Goal: Task Accomplishment & Management: Use online tool/utility

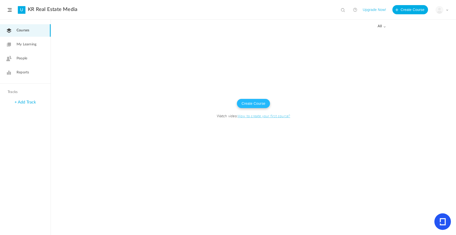
click at [252, 104] on button "Create Course" at bounding box center [253, 103] width 33 height 9
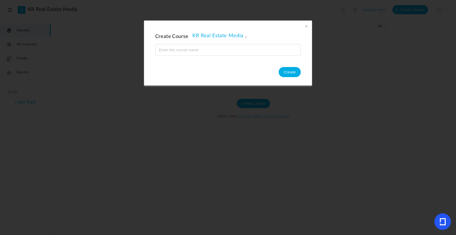
click at [194, 51] on input "name" at bounding box center [228, 49] width 145 height 11
type input "Interior Photo Culling & Selection"
click at [283, 72] on button "Create" at bounding box center [290, 72] width 22 height 10
click at [268, 74] on div "Create Course KR Real Estate Media KR Real Estate Media Create" at bounding box center [228, 53] width 168 height 65
click at [292, 70] on button "Create" at bounding box center [290, 72] width 22 height 10
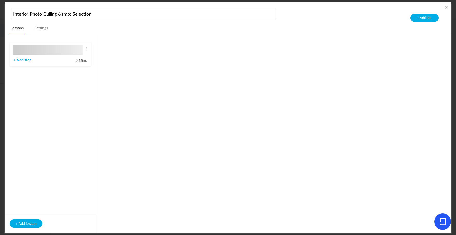
type input "Lesson 1"
type input "0"
type input "Step 1"
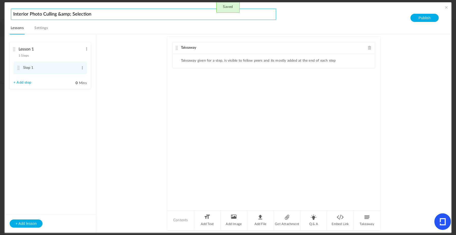
click at [69, 16] on input "Interior Photo Culling &amp; Selection" at bounding box center [143, 14] width 265 height 11
type input "Interior Photo Culling & Selection"
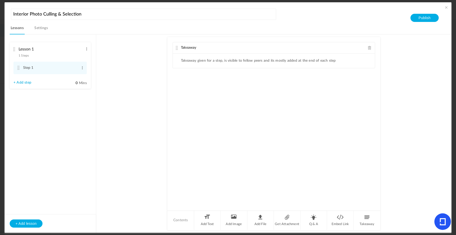
click at [85, 32] on nav "Lessons Settings" at bounding box center [231, 29] width 442 height 10
click at [187, 59] on li "Takeaway given for a step, is visible to fellow peers and its mostly added at t…" at bounding box center [258, 61] width 155 height 4
click at [87, 48] on span at bounding box center [87, 48] width 4 height 5
click at [80, 57] on link "Edit" at bounding box center [78, 57] width 20 height 6
click at [38, 51] on input "Lesson 1" at bounding box center [51, 49] width 65 height 10
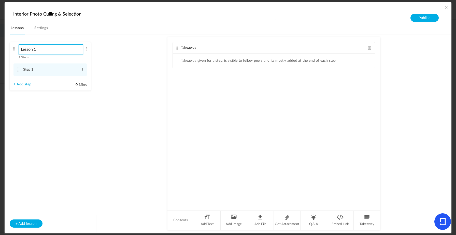
click at [38, 51] on input "Lesson 1" at bounding box center [51, 49] width 65 height 10
type input "L"
type input "Overview"
click at [209, 77] on div "Takeaway Takeaway given for a step, is visible to fellow peers and its mostly a…" at bounding box center [273, 123] width 213 height 173
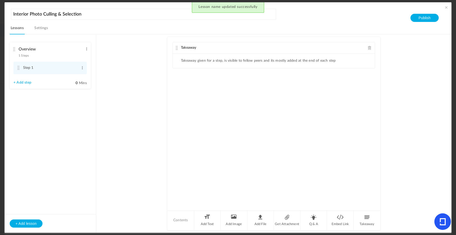
click at [190, 48] on span "Takeaway" at bounding box center [189, 48] width 16 height 4
click at [193, 48] on span "Takeaway" at bounding box center [189, 48] width 16 height 4
click at [194, 60] on li "Takeaway given for a step, is visible to fellow peers and its mostly added at t…" at bounding box center [258, 61] width 155 height 4
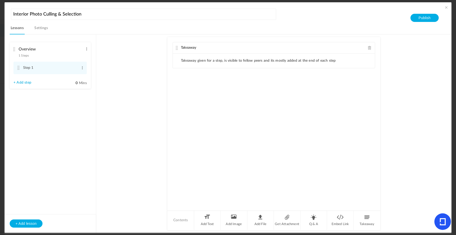
click at [232, 62] on li "Takeaway given for a step, is visible to fellow peers and its mostly added at t…" at bounding box center [258, 61] width 155 height 4
click at [319, 66] on ul "Takeaway given for a step, is visible to fellow peers and its mostly added at t…" at bounding box center [274, 60] width 202 height 15
click at [367, 217] on li "Takeaway" at bounding box center [367, 219] width 26 height 19
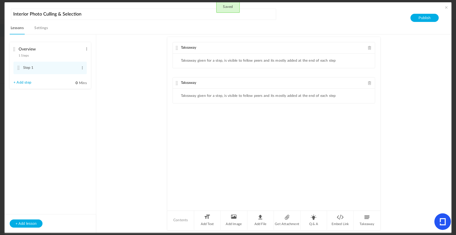
click at [369, 83] on span at bounding box center [370, 83] width 4 height 4
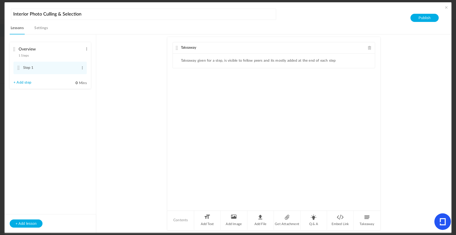
drag, startPoint x: 349, startPoint y: 49, endPoint x: 303, endPoint y: 49, distance: 46.6
click at [349, 49] on div "Takeaway" at bounding box center [274, 47] width 202 height 11
click at [187, 47] on span "Takeaway" at bounding box center [189, 48] width 16 height 4
click at [176, 48] on cite at bounding box center [177, 48] width 4 height 4
click at [184, 48] on span "Takeaway" at bounding box center [189, 48] width 16 height 4
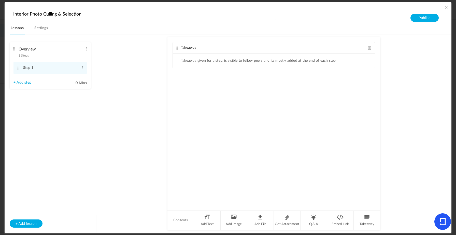
click at [184, 48] on span "Takeaway" at bounding box center [189, 48] width 16 height 4
click at [199, 48] on div "Takeaway" at bounding box center [274, 47] width 202 height 11
click at [81, 67] on span at bounding box center [82, 67] width 4 height 5
click at [76, 76] on link "Edit" at bounding box center [74, 76] width 20 height 6
type input "S"
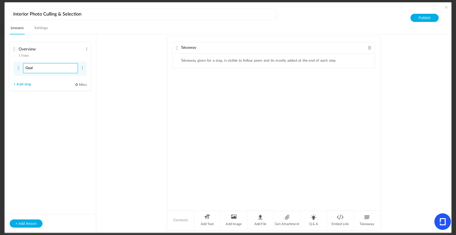
type input "Goal"
click at [178, 48] on div "Takeaway" at bounding box center [274, 47] width 202 height 11
click at [176, 48] on cite at bounding box center [177, 48] width 4 height 4
click at [192, 47] on span "Takeaway" at bounding box center [189, 48] width 16 height 4
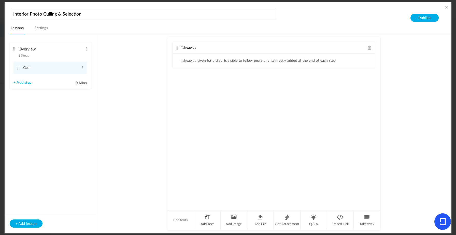
click at [205, 219] on li "Add Text" at bounding box center [207, 219] width 27 height 19
click at [189, 98] on div at bounding box center [274, 108] width 202 height 38
click at [202, 63] on li "Takeaway given for a step, is visible to fellow peers and its mostly added at t…" at bounding box center [258, 61] width 155 height 4
click at [202, 62] on li "Takeaway given for a step, is visible to fellow peers and its mostly added at t…" at bounding box center [258, 61] width 155 height 4
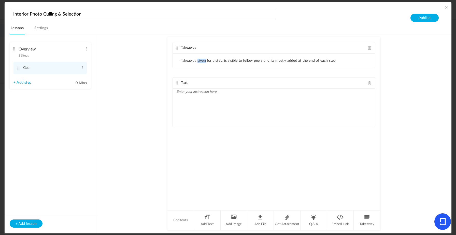
click at [202, 62] on li "Takeaway given for a step, is visible to fellow peers and its mostly added at t…" at bounding box center [258, 61] width 155 height 4
click at [369, 46] on span at bounding box center [370, 48] width 4 height 4
click at [277, 68] on div at bounding box center [274, 72] width 202 height 38
click at [223, 68] on div "The goal" at bounding box center [274, 72] width 202 height 38
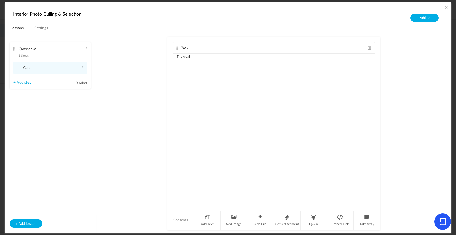
click at [223, 68] on div "The goal" at bounding box center [274, 72] width 202 height 38
click at [207, 218] on li "Add Text" at bounding box center [207, 219] width 27 height 19
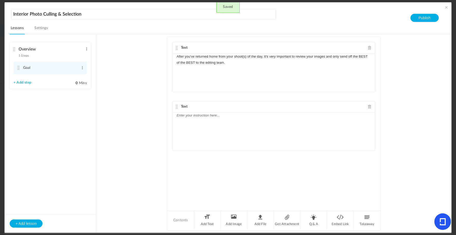
click at [210, 123] on div at bounding box center [274, 131] width 202 height 38
click at [81, 67] on span at bounding box center [82, 67] width 4 height 5
click at [77, 76] on link "Edit" at bounding box center [74, 76] width 20 height 6
type input "G"
type input "Intro"
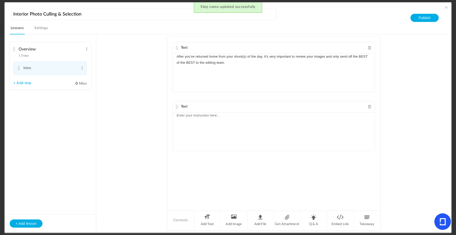
click at [218, 119] on div at bounding box center [274, 131] width 202 height 38
click at [365, 218] on li "Takeaway" at bounding box center [367, 219] width 26 height 19
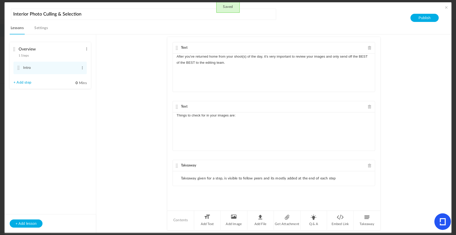
click at [259, 178] on li "Takeaway given for a step, is visible to fellow peers and its mostly added at t…" at bounding box center [258, 178] width 155 height 4
click at [248, 121] on div "Things to check for in your images are:" at bounding box center [274, 131] width 202 height 38
click at [187, 134] on li "Composition and framing" at bounding box center [276, 134] width 190 height 6
click at [268, 136] on li "Balanced composition and framing" at bounding box center [276, 134] width 190 height 6
click at [208, 217] on li "Add Text" at bounding box center [207, 219] width 27 height 19
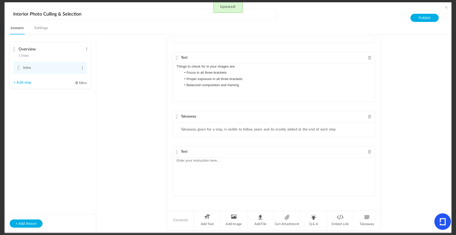
scroll to position [10, 0]
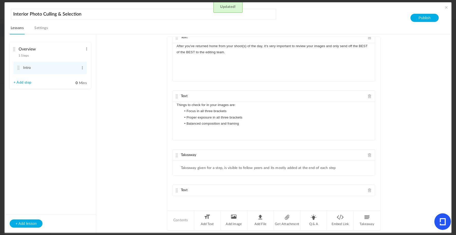
drag, startPoint x: 176, startPoint y: 144, endPoint x: 174, endPoint y: 110, distance: 33.2
click at [174, 110] on div "Text After you've returned home from your shoot(s) of the day, it's very import…" at bounding box center [273, 123] width 213 height 173
click at [177, 190] on cite at bounding box center [177, 190] width 4 height 4
drag, startPoint x: 202, startPoint y: 152, endPoint x: 192, endPoint y: 145, distance: 11.9
click at [194, 115] on div "Text After you've returned home from your shoot(s) of the day, it's very import…" at bounding box center [273, 123] width 213 height 173
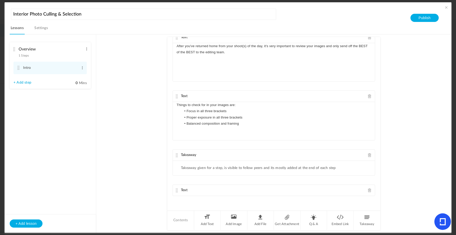
drag, startPoint x: 205, startPoint y: 191, endPoint x: 199, endPoint y: 189, distance: 6.0
click at [205, 191] on div "Text" at bounding box center [274, 190] width 202 height 11
drag, startPoint x: 175, startPoint y: 152, endPoint x: 175, endPoint y: 115, distance: 36.9
click at [175, 115] on div "Text After you've returned home from your shoot(s) of the day, it's very import…" at bounding box center [273, 123] width 213 height 173
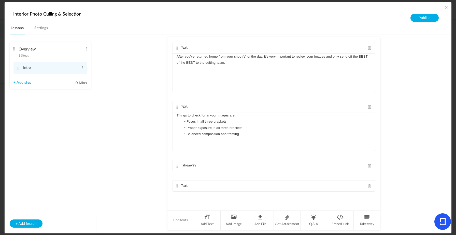
drag, startPoint x: 176, startPoint y: 153, endPoint x: 177, endPoint y: 179, distance: 25.7
click at [176, 185] on div "Text After you've returned home from your shoot(s) of the day, it's very import…" at bounding box center [273, 123] width 213 height 173
drag, startPoint x: 365, startPoint y: 165, endPoint x: 372, endPoint y: 165, distance: 7.1
click at [365, 165] on div "Takeaway" at bounding box center [274, 165] width 202 height 11
click at [369, 165] on span at bounding box center [370, 165] width 4 height 4
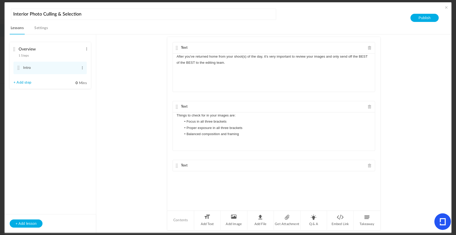
click at [235, 168] on div "Text" at bounding box center [274, 165] width 202 height 11
click at [212, 178] on div at bounding box center [274, 190] width 202 height 38
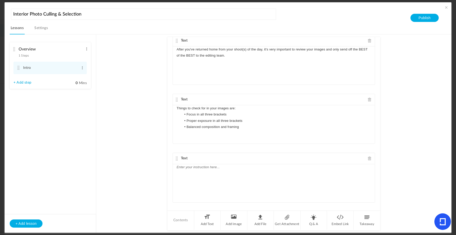
scroll to position [5, 0]
click at [368, 160] on span at bounding box center [370, 161] width 4 height 4
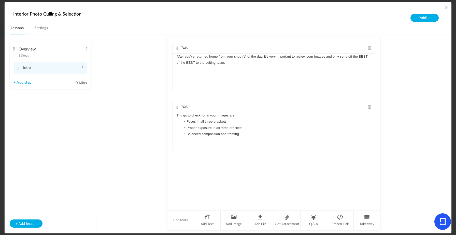
scroll to position [0, 0]
click at [41, 29] on link "Settings" at bounding box center [41, 30] width 16 height 10
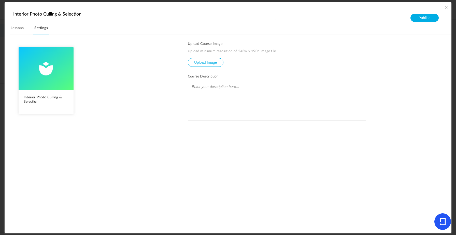
click at [19, 30] on link "Lessons" at bounding box center [17, 30] width 15 height 10
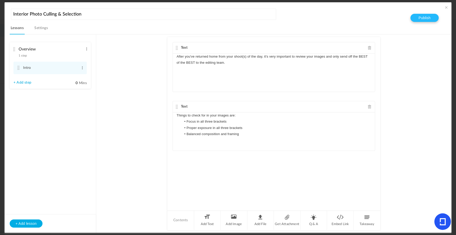
drag, startPoint x: 415, startPoint y: 18, endPoint x: 409, endPoint y: 24, distance: 9.0
click at [415, 18] on button "Publish" at bounding box center [425, 18] width 28 height 8
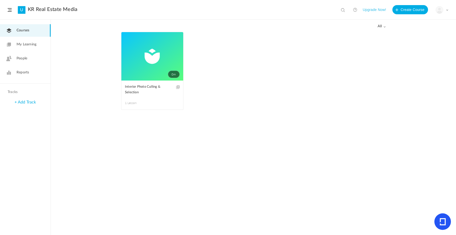
click at [138, 60] on link "0m" at bounding box center [152, 56] width 62 height 48
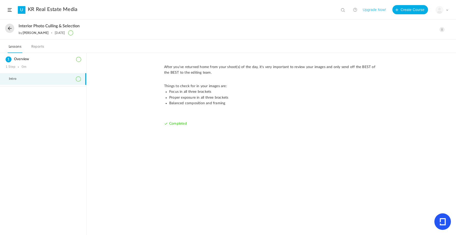
click at [442, 30] on span at bounding box center [442, 29] width 5 height 5
click at [430, 39] on link "Edit" at bounding box center [421, 40] width 48 height 9
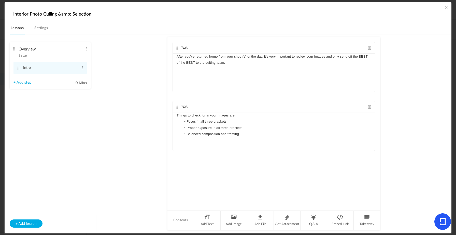
click at [25, 82] on link "+ Add step" at bounding box center [22, 82] width 18 height 4
type input "Step 2"
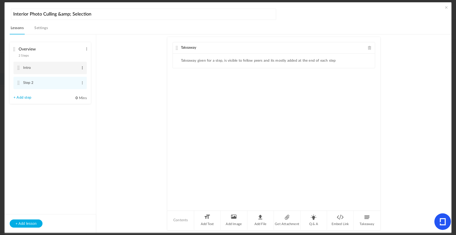
click at [84, 68] on span at bounding box center [82, 67] width 4 height 5
click at [77, 74] on link "Edit" at bounding box center [74, 76] width 20 height 6
click at [17, 68] on cite at bounding box center [19, 68] width 4 height 4
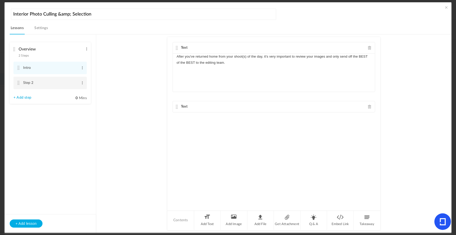
click at [18, 83] on cite at bounding box center [19, 83] width 4 height 4
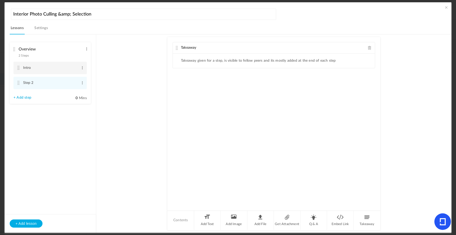
click at [20, 68] on cite at bounding box center [19, 68] width 4 height 4
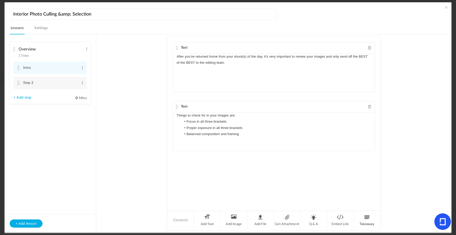
click at [363, 219] on li "Takeaway" at bounding box center [367, 219] width 26 height 19
click at [446, 8] on span at bounding box center [446, 7] width 5 height 5
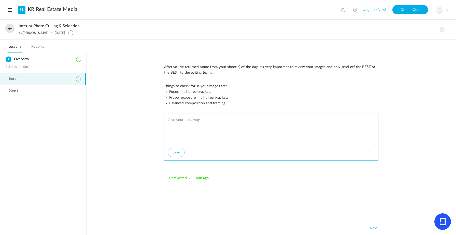
click at [198, 122] on textarea at bounding box center [271, 131] width 210 height 31
click at [28, 95] on li "Step 2" at bounding box center [43, 91] width 86 height 12
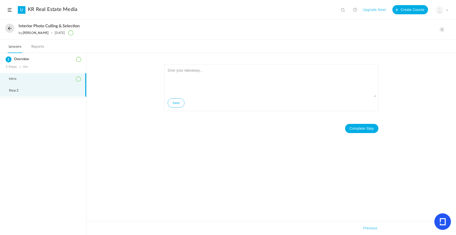
click at [37, 83] on li "Intro" at bounding box center [43, 79] width 86 height 12
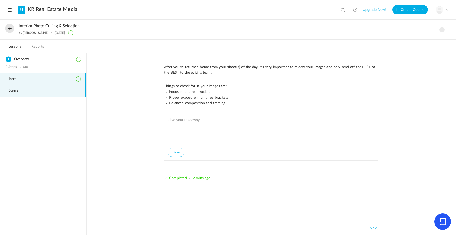
click at [47, 93] on li "Step 2" at bounding box center [43, 91] width 86 height 12
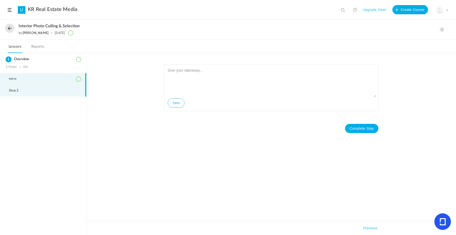
click at [43, 77] on li "Intro" at bounding box center [43, 79] width 86 height 12
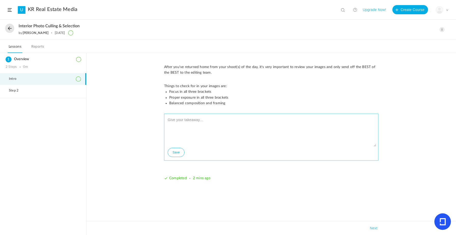
click at [197, 122] on textarea at bounding box center [271, 131] width 210 height 31
click at [440, 30] on span at bounding box center [442, 29] width 5 height 5
click at [421, 42] on link "Edit" at bounding box center [421, 40] width 48 height 9
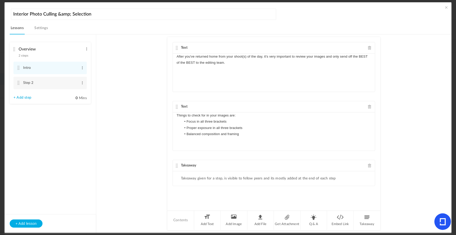
click at [370, 165] on span at bounding box center [370, 165] width 4 height 4
click at [257, 216] on li "Add File" at bounding box center [260, 219] width 27 height 19
click at [368, 165] on span at bounding box center [370, 165] width 4 height 4
click at [237, 217] on li "Add Image" at bounding box center [234, 219] width 27 height 19
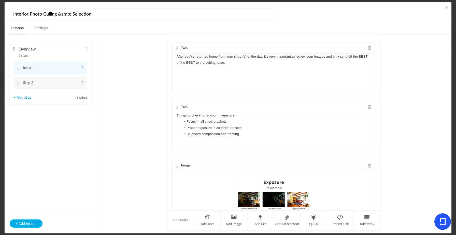
drag, startPoint x: 444, startPoint y: 8, endPoint x: 442, endPoint y: 12, distance: 4.6
click at [444, 8] on span at bounding box center [446, 7] width 5 height 5
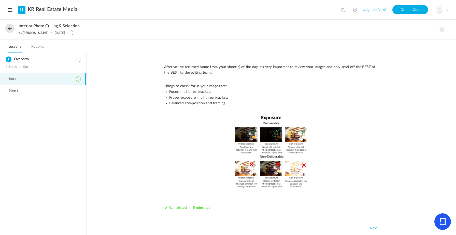
click at [270, 133] on img at bounding box center [271, 152] width 214 height 76
click at [267, 147] on img at bounding box center [271, 152] width 214 height 76
click at [442, 29] on span at bounding box center [442, 29] width 5 height 5
click at [429, 38] on link "Edit" at bounding box center [421, 40] width 48 height 9
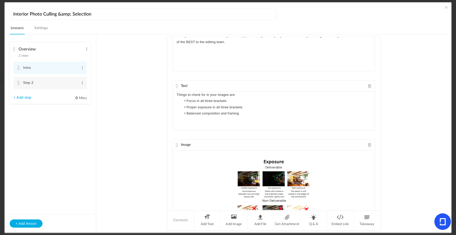
scroll to position [47, 0]
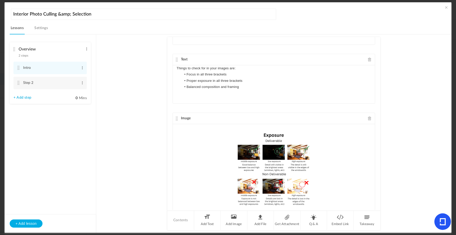
click at [368, 116] on span at bounding box center [370, 118] width 4 height 4
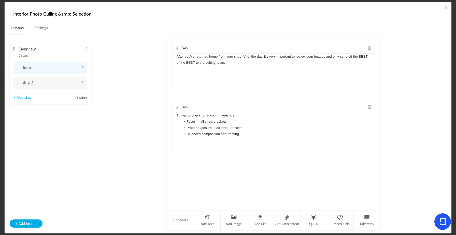
scroll to position [0, 0]
click at [219, 143] on div "Things to check for in your images are: Focus in all three brackets Proper expo…" at bounding box center [274, 131] width 202 height 38
click at [261, 218] on li "Add File" at bounding box center [260, 219] width 27 height 19
click at [445, 5] on span at bounding box center [446, 7] width 5 height 5
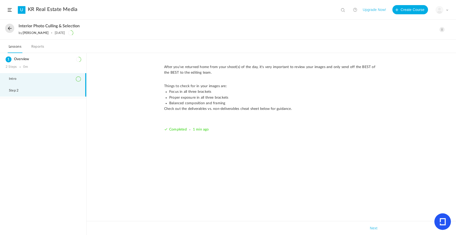
click at [10, 90] on span "Step 2" at bounding box center [17, 91] width 16 height 4
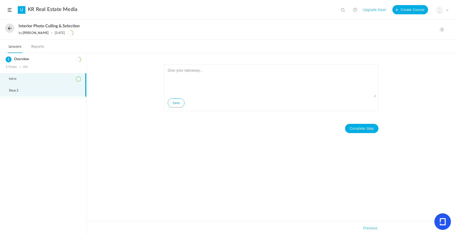
click at [18, 80] on span "Intro" at bounding box center [16, 79] width 14 height 4
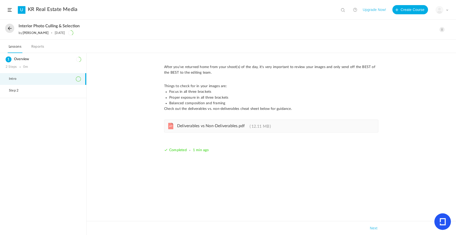
click at [237, 125] on span "Deliverables vs Non-Deliverables.pdf" at bounding box center [211, 126] width 68 height 4
click at [443, 30] on span at bounding box center [442, 29] width 5 height 5
click at [401, 42] on link "Edit" at bounding box center [421, 40] width 48 height 9
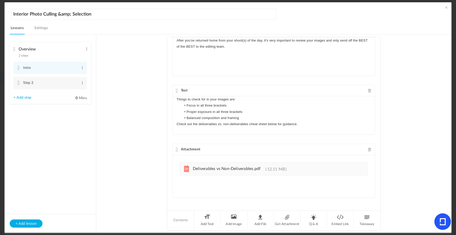
scroll to position [18, 0]
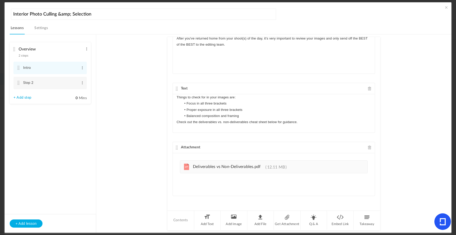
click at [264, 122] on p "Check out the deliverables vs. non-deliverables cheat sheet below for guidance." at bounding box center [274, 122] width 194 height 6
click at [210, 220] on li "Add Text" at bounding box center [207, 219] width 27 height 19
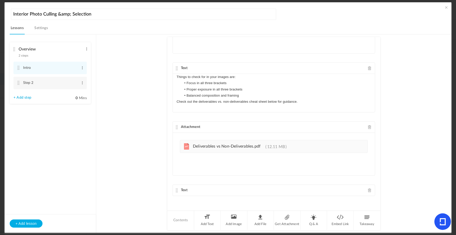
scroll to position [38, 0]
drag, startPoint x: 175, startPoint y: 152, endPoint x: 181, endPoint y: 138, distance: 15.3
click at [177, 97] on div "Text After you've returned home from your shoot(s) of the day, it's very import…" at bounding box center [273, 123] width 213 height 173
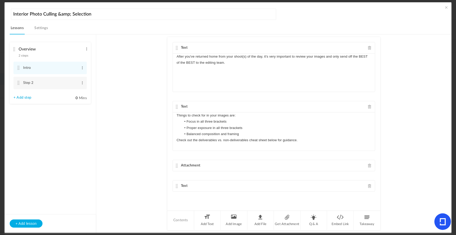
drag, startPoint x: 176, startPoint y: 126, endPoint x: 178, endPoint y: 141, distance: 14.7
click at [177, 138] on div "Text After you've returned home from your shoot(s) of the day, it's very import…" at bounding box center [273, 123] width 213 height 173
click at [188, 165] on div "Text" at bounding box center [274, 165] width 202 height 11
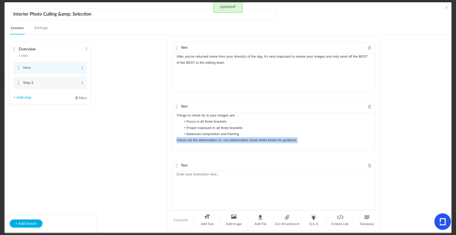
drag, startPoint x: 297, startPoint y: 140, endPoint x: 168, endPoint y: 141, distance: 129.0
click at [168, 141] on div "Text After you've returned home from your shoot(s) of the day, it's very import…" at bounding box center [273, 123] width 213 height 173
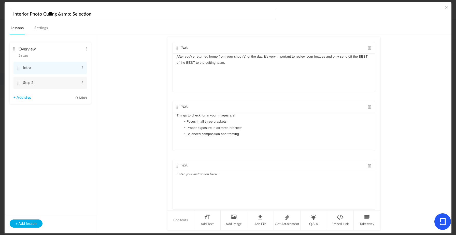
click at [199, 189] on div at bounding box center [274, 190] width 202 height 38
paste div
click at [289, 156] on div "Text After you've returned home from your shoot(s) of the day, it's very import…" at bounding box center [273, 123] width 213 height 173
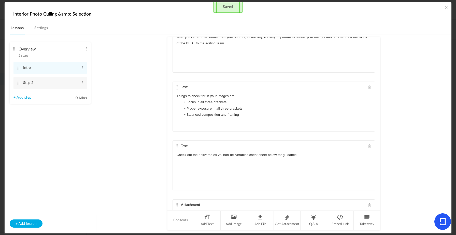
scroll to position [24, 0]
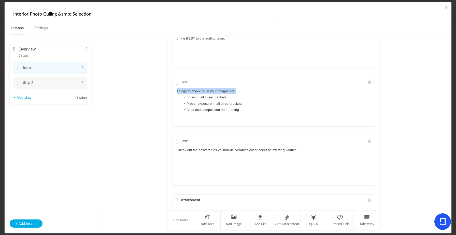
drag, startPoint x: 236, startPoint y: 92, endPoint x: 173, endPoint y: 93, distance: 63.4
click at [173, 93] on div "Things to check for in your images are: Focus in all three brackets Proper expo…" at bounding box center [274, 107] width 202 height 38
click at [257, 107] on li "Balanced composition and framing" at bounding box center [276, 110] width 190 height 6
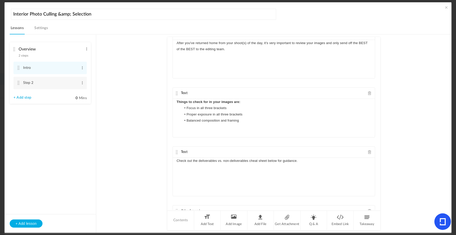
scroll to position [0, 0]
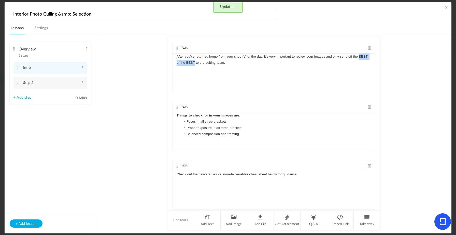
drag, startPoint x: 358, startPoint y: 57, endPoint x: 193, endPoint y: 64, distance: 165.1
click at [193, 64] on p "After you've returned home from your shoot(s) of the day, it's very important t…" at bounding box center [274, 59] width 194 height 12
click at [212, 67] on div "After you've returned home from your shoot(s) of the day, it's very important t…" at bounding box center [274, 72] width 202 height 38
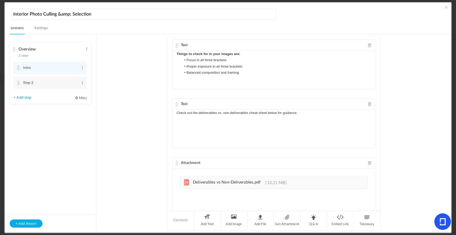
scroll to position [77, 0]
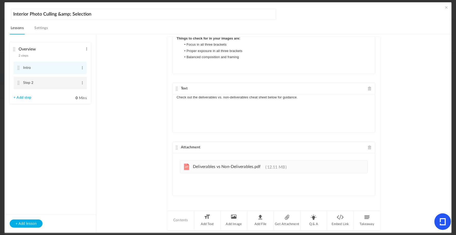
click at [19, 83] on cite at bounding box center [19, 83] width 4 height 4
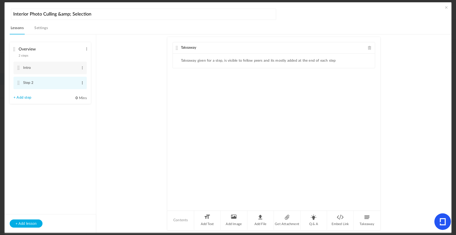
click at [84, 82] on span at bounding box center [82, 82] width 4 height 5
click at [79, 91] on link "Edit" at bounding box center [74, 91] width 20 height 6
click at [61, 83] on input "Step 2" at bounding box center [50, 83] width 55 height 10
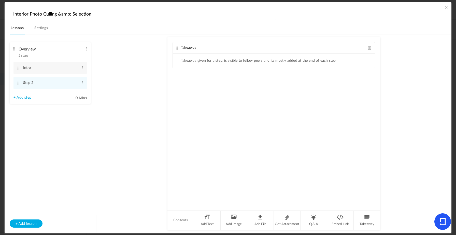
click at [368, 47] on span at bounding box center [370, 48] width 4 height 4
click at [18, 67] on cite at bounding box center [19, 68] width 4 height 4
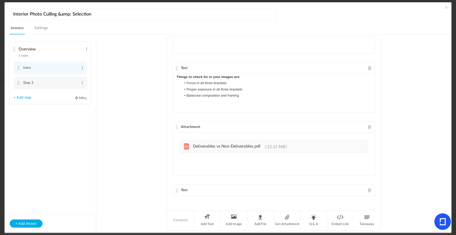
scroll to position [38, 0]
drag, startPoint x: 176, startPoint y: 152, endPoint x: 222, endPoint y: 116, distance: 58.2
click at [222, 116] on div "Text After you've returned home from your shoot(s) of the day, it's very import…" at bounding box center [273, 123] width 213 height 173
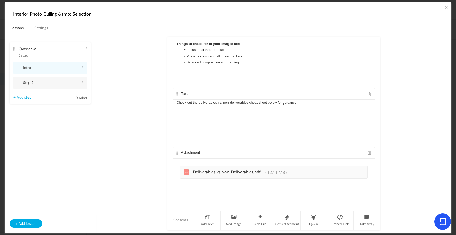
scroll to position [77, 0]
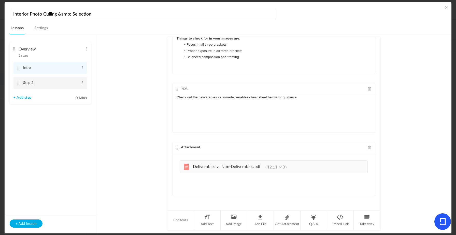
click at [20, 83] on cite at bounding box center [19, 83] width 4 height 4
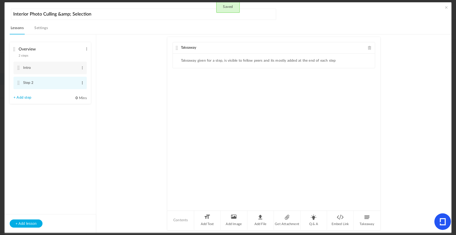
click at [81, 83] on span at bounding box center [82, 82] width 4 height 5
click at [73, 92] on link "Edit" at bounding box center [74, 91] width 20 height 6
type input "S"
click at [48, 83] on input "Image Count per Room" at bounding box center [50, 83] width 55 height 10
type input "Image Count Per Room"
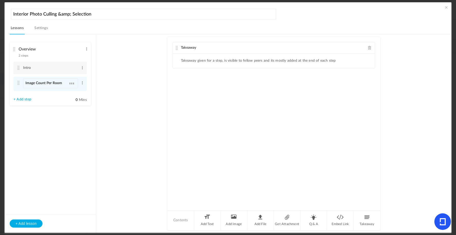
click at [208, 90] on div "Takeaway Takeaway given for a step, is visible to fellow peers and its mostly a…" at bounding box center [273, 123] width 213 height 173
click at [369, 48] on span at bounding box center [370, 48] width 4 height 4
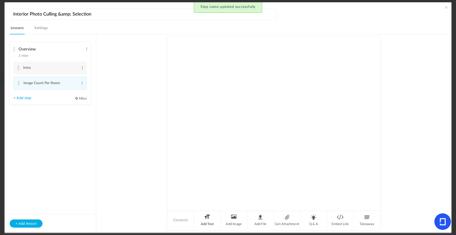
click at [200, 220] on li "Add Text" at bounding box center [207, 219] width 27 height 19
click at [212, 75] on div at bounding box center [274, 72] width 202 height 38
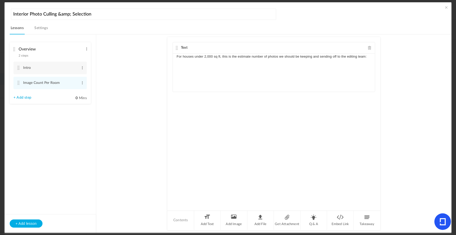
click at [270, 115] on div "Text For houses under 2,000 sq ft, this is the estimate number of photos we sho…" at bounding box center [273, 123] width 213 height 173
click at [206, 216] on li "Add Text" at bounding box center [207, 219] width 27 height 19
click at [203, 130] on div at bounding box center [274, 131] width 202 height 38
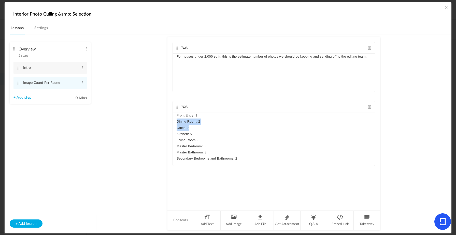
drag, startPoint x: 192, startPoint y: 129, endPoint x: 171, endPoint y: 122, distance: 21.3
click at [171, 122] on div "Text For houses under 2,000 sq ft, this is the estimate number of photos we sho…" at bounding box center [273, 123] width 213 height 173
click at [203, 126] on p "Living Room: 5" at bounding box center [274, 128] width 194 height 6
click at [209, 134] on p at bounding box center [274, 134] width 194 height 6
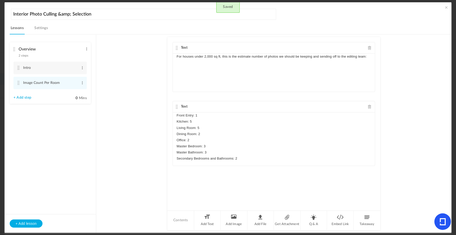
click at [219, 136] on p "Dining Room: 2" at bounding box center [274, 134] width 194 height 6
click at [195, 115] on p "Front Entry: 1" at bounding box center [274, 115] width 194 height 6
drag, startPoint x: 242, startPoint y: 128, endPoint x: 208, endPoint y: 127, distance: 34.1
click at [242, 128] on p "Living Room: 5" at bounding box center [274, 128] width 194 height 6
drag, startPoint x: 192, startPoint y: 124, endPoint x: 189, endPoint y: 123, distance: 3.1
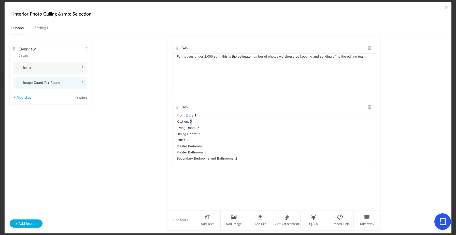
click at [189, 123] on p "Kitchen: 5" at bounding box center [274, 121] width 194 height 6
click at [222, 138] on p "Office: 2" at bounding box center [274, 140] width 194 height 6
click at [196, 129] on p "Living Room: 5" at bounding box center [274, 128] width 194 height 6
drag, startPoint x: 226, startPoint y: 150, endPoint x: 203, endPoint y: 143, distance: 24.1
click at [226, 150] on p "Master Bathroom: 3" at bounding box center [274, 152] width 194 height 6
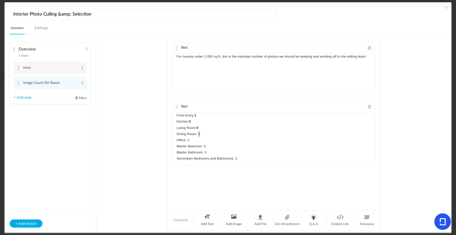
click at [197, 135] on p "Dining Room: 2" at bounding box center [274, 134] width 194 height 6
drag, startPoint x: 214, startPoint y: 160, endPoint x: 198, endPoint y: 150, distance: 18.9
click at [214, 160] on p "Secondary Bedrooms and Bathrooms: 2" at bounding box center [274, 158] width 194 height 6
drag, startPoint x: 190, startPoint y: 141, endPoint x: 187, endPoint y: 140, distance: 2.6
click at [187, 140] on p "Office: 2" at bounding box center [274, 140] width 194 height 6
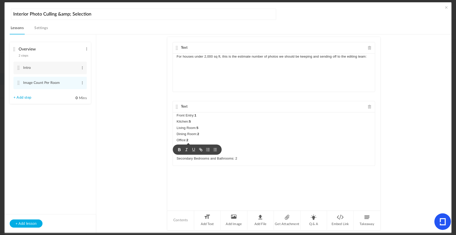
click at [239, 157] on p "Secondary Bedrooms and Bathrooms: 2" at bounding box center [274, 158] width 194 height 6
drag, startPoint x: 204, startPoint y: 145, endPoint x: 205, endPoint y: 147, distance: 2.7
click at [203, 145] on p "Master Bedroom: 3" at bounding box center [274, 146] width 194 height 6
click at [224, 166] on div "Text For houses under 2,000 sq ft, this is the estimate number of photos we sho…" at bounding box center [273, 123] width 213 height 173
drag, startPoint x: 209, startPoint y: 153, endPoint x: 203, endPoint y: 153, distance: 5.6
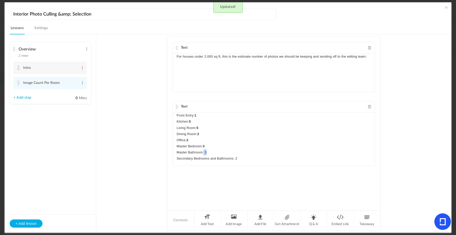
click at [203, 153] on p "Master Bathroom: 3" at bounding box center [274, 152] width 194 height 6
click at [234, 160] on p "Secondary Bedrooms and Bathrooms: 2" at bounding box center [274, 158] width 194 height 6
click at [260, 159] on p "Secondary Bedrooms and Bathrooms: 2" at bounding box center [274, 158] width 194 height 6
click at [206, 218] on li "Add Text" at bounding box center [207, 219] width 27 height 19
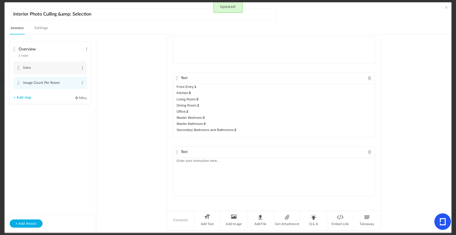
click at [187, 172] on div at bounding box center [274, 177] width 202 height 38
click at [255, 161] on p "Overall, we want to keep the total deliverable photos between 30-35 for houses …" at bounding box center [274, 161] width 194 height 6
click at [287, 159] on p "Overall, we want to keep the total deliverable photo count between 30-35 for ho…" at bounding box center [274, 161] width 194 height 6
drag, startPoint x: 299, startPoint y: 160, endPoint x: 277, endPoint y: 161, distance: 21.7
click at [277, 161] on p "Overall, we want to keep the total deliverable photo count between 30-35 images…" at bounding box center [274, 161] width 194 height 6
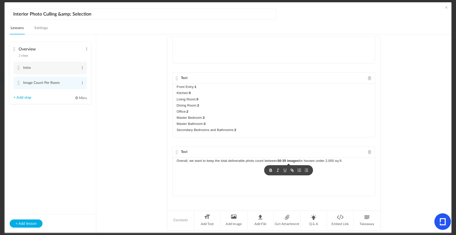
click at [339, 179] on div "Overall, we want to keep the total deliverable photo count between 30-35 images…" at bounding box center [274, 177] width 202 height 38
click at [300, 175] on div "Overall, we want to keep the total deliverable photo count between 30-35 images…" at bounding box center [274, 177] width 202 height 38
click at [445, 8] on span at bounding box center [446, 7] width 5 height 5
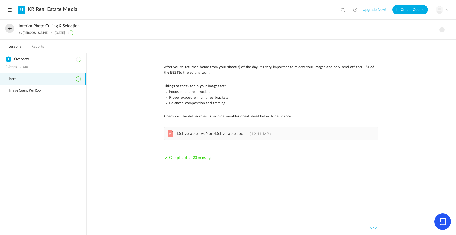
click at [373, 228] on button "Next" at bounding box center [374, 228] width 10 height 6
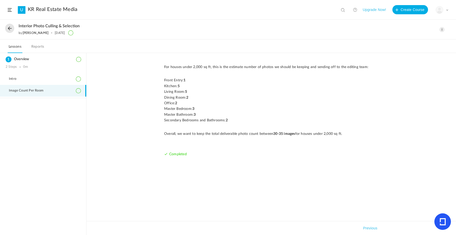
click at [442, 29] on span at bounding box center [442, 29] width 5 height 5
click at [426, 40] on link "Edit" at bounding box center [421, 40] width 48 height 9
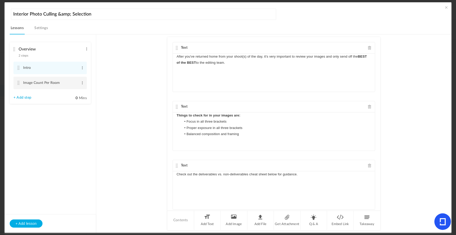
click at [19, 83] on cite at bounding box center [19, 83] width 4 height 4
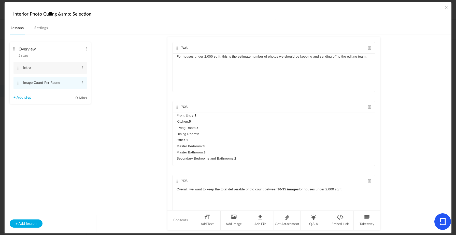
click at [250, 56] on p "For houses under 2,000 sq ft, this is the estimate number of photos we should b…" at bounding box center [274, 56] width 194 height 6
click at [392, 88] on au-course-substep "Text For houses under 2,000 sq ft, this is the estimated number of photos we sh…" at bounding box center [273, 133] width 343 height 198
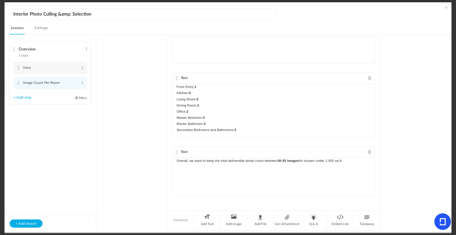
scroll to position [0, 0]
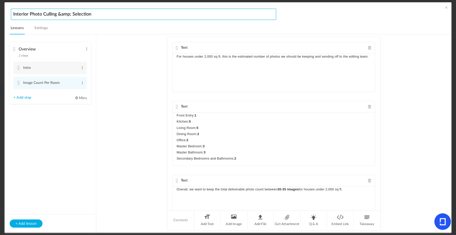
drag, startPoint x: 71, startPoint y: 15, endPoint x: 58, endPoint y: 13, distance: 12.8
click at [58, 13] on input "Interior Photo Culling &amp; Selection" at bounding box center [143, 14] width 265 height 11
type input "Interior Photo Culling and Selection"
click at [88, 21] on header "Interior Photo Culling and Selection Lessons Settings Publish" at bounding box center [231, 20] width 442 height 27
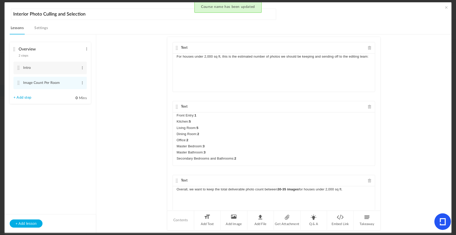
click at [446, 8] on span at bounding box center [446, 7] width 5 height 5
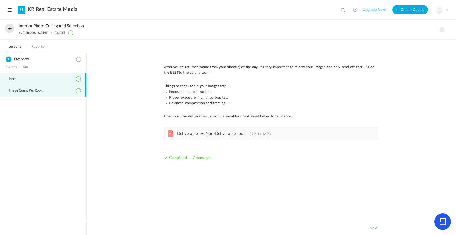
click at [33, 91] on span "Image Count Per Room" at bounding box center [29, 91] width 41 height 4
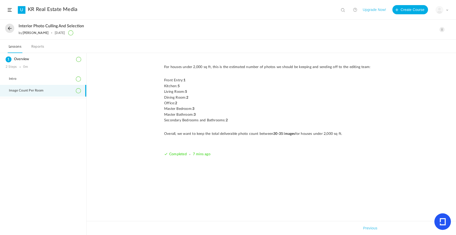
click at [443, 30] on span at bounding box center [442, 29] width 5 height 5
click at [421, 39] on link "Edit" at bounding box center [421, 40] width 48 height 9
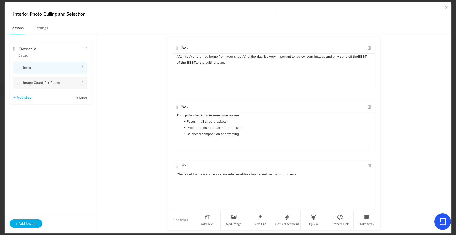
click at [22, 98] on link "+ Add step" at bounding box center [22, 97] width 18 height 4
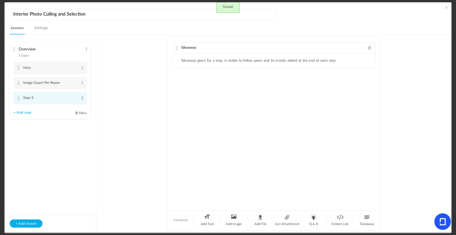
click at [82, 97] on span at bounding box center [82, 97] width 4 height 5
click at [77, 105] on link "Edit" at bounding box center [74, 106] width 20 height 6
click at [50, 98] on input "Step 3" at bounding box center [50, 98] width 55 height 10
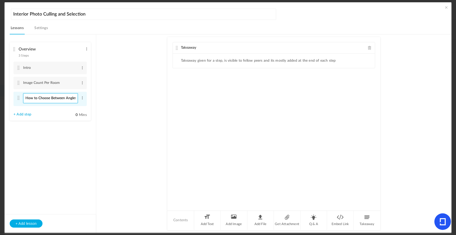
scroll to position [0, 0]
type input "How to Choose Between Angles"
click at [195, 61] on li "Takeaway given for a step, is visible to fellow peers and its mostly added at t…" at bounding box center [258, 61] width 155 height 4
click at [368, 48] on span at bounding box center [370, 48] width 4 height 4
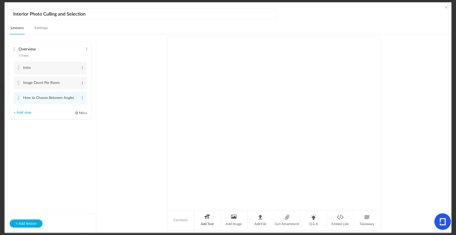
click at [210, 218] on li "Add Text" at bounding box center [207, 219] width 27 height 19
click at [216, 61] on div at bounding box center [274, 72] width 202 height 38
click at [212, 57] on p "If you're unsure of what angles to keep and" at bounding box center [274, 56] width 194 height 6
click at [275, 61] on div "If you're unsure of which angles to keep and" at bounding box center [274, 72] width 202 height 38
drag, startPoint x: 236, startPoint y: 56, endPoint x: 229, endPoint y: 55, distance: 6.9
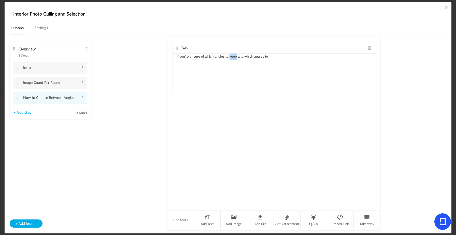
click at [229, 55] on p "If you're unsure of which angles to keep and which angles to" at bounding box center [274, 56] width 194 height 6
click at [288, 62] on div "If you're unsure of which angles to deliver and which angles to" at bounding box center [274, 72] width 202 height 38
click at [208, 215] on li "Add Text" at bounding box center [207, 219] width 27 height 19
click at [221, 135] on div at bounding box center [274, 131] width 202 height 38
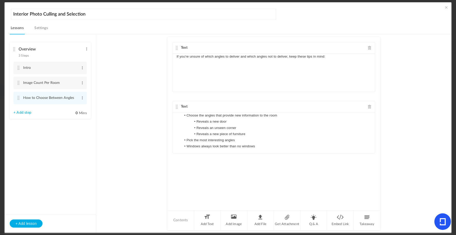
click at [187, 146] on li "Windows always look better than no windows" at bounding box center [276, 146] width 190 height 6
click at [272, 147] on li "Walls with windows always look better than no windows" at bounding box center [276, 146] width 190 height 6
click at [252, 146] on li "Walls with windows always look better than no windows" at bounding box center [276, 146] width 190 height 6
click at [290, 146] on li "Walls with windows always look better than walls with no windows" at bounding box center [276, 146] width 190 height 6
drag, startPoint x: 316, startPoint y: 61, endPoint x: 288, endPoint y: 59, distance: 28.6
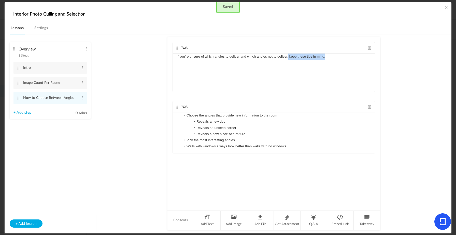
click at [288, 59] on p "If you're unsure of which angles to deliver and which angles not to deliver, ke…" at bounding box center [274, 56] width 194 height 6
click at [353, 76] on div "If you're unsure of which angles to deliver and which angles not to deliver, ke…" at bounding box center [274, 72] width 202 height 38
drag, startPoint x: 259, startPoint y: 116, endPoint x: 234, endPoint y: 118, distance: 25.0
click at [234, 118] on li "Choose the angles that provide new information to the room" at bounding box center [276, 115] width 190 height 6
click at [222, 141] on li "Pick the most interesting angles" at bounding box center [276, 140] width 190 height 6
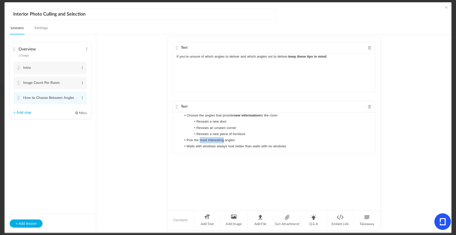
drag, startPoint x: 223, startPoint y: 140, endPoint x: 200, endPoint y: 139, distance: 22.7
click at [200, 139] on li "Pick the most interesting angles" at bounding box center [276, 140] width 190 height 6
drag, startPoint x: 215, startPoint y: 145, endPoint x: 202, endPoint y: 145, distance: 13.2
click at [202, 145] on li "Walls with windows always look better than walls with no windows" at bounding box center [276, 146] width 190 height 6
drag, startPoint x: 234, startPoint y: 146, endPoint x: 201, endPoint y: 147, distance: 33.1
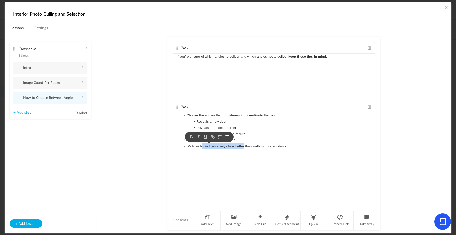
click at [201, 147] on li "Walls with windows always look better than walls with no windows" at bounding box center [276, 146] width 190 height 6
click at [275, 146] on li "Walls with windows always look better than walls with no windows" at bounding box center [276, 146] width 190 height 6
click at [25, 114] on link "+ Add step" at bounding box center [22, 112] width 18 height 4
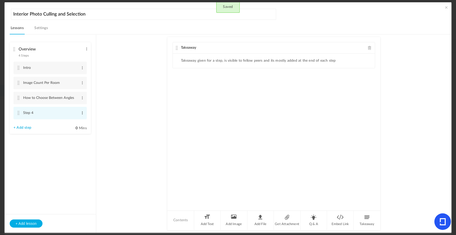
click at [81, 114] on span at bounding box center [82, 112] width 4 height 5
click at [76, 120] on link "Edit" at bounding box center [74, 121] width 20 height 6
click at [47, 115] on input "Step 4" at bounding box center [50, 113] width 55 height 10
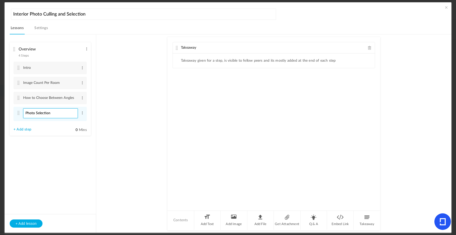
type input "Photo Selection"
click at [270, 71] on div "Takeaway Takeaway given for a step, is visible to fellow peers and its mostly a…" at bounding box center [273, 123] width 213 height 173
click at [313, 216] on li "Q & A" at bounding box center [314, 219] width 27 height 19
click at [369, 48] on span at bounding box center [370, 48] width 4 height 4
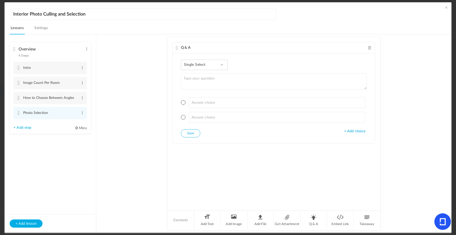
click at [221, 64] on span at bounding box center [222, 64] width 3 height 3
click at [216, 88] on link "Multi Select" at bounding box center [208, 87] width 48 height 9
click at [222, 83] on textarea at bounding box center [274, 81] width 186 height 16
type textarea "Pick all"
click at [370, 47] on span at bounding box center [370, 48] width 4 height 4
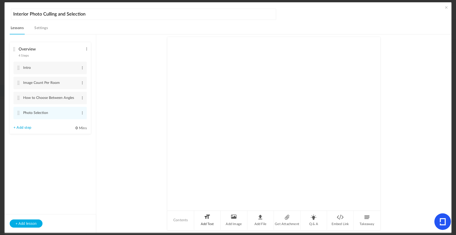
click at [208, 217] on li "Add Text" at bounding box center [207, 219] width 27 height 19
click at [211, 63] on div at bounding box center [274, 72] width 202 height 38
drag, startPoint x: 260, startPoint y: 57, endPoint x: 148, endPoint y: 59, distance: 111.8
click at [148, 59] on au-course-substep "Text Now, let's try it out! Pick the best/keeper angles of each room. Contents …" at bounding box center [273, 133] width 343 height 198
click at [258, 63] on div "Now, let's try it out! Pick the best/keeper angles of each room." at bounding box center [274, 72] width 202 height 38
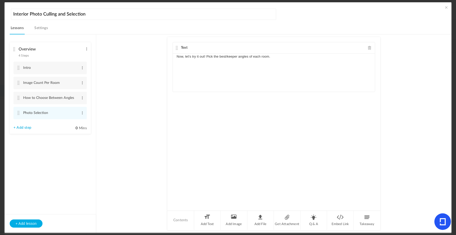
click at [275, 110] on div "Text Now, let's try it out! Pick the best/keeper angles of each room." at bounding box center [273, 123] width 213 height 173
click at [233, 216] on li "Add Image" at bounding box center [234, 219] width 27 height 19
click at [224, 104] on div "Image" at bounding box center [274, 106] width 202 height 11
drag, startPoint x: 363, startPoint y: 108, endPoint x: 244, endPoint y: 111, distance: 119.2
click at [363, 108] on div "Image" at bounding box center [274, 106] width 202 height 11
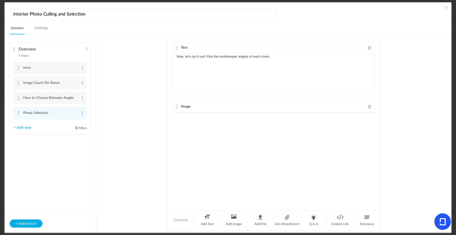
click at [177, 107] on cite at bounding box center [177, 107] width 4 height 4
click at [176, 107] on cite at bounding box center [177, 107] width 4 height 4
click at [185, 107] on span "Image" at bounding box center [186, 107] width 10 height 4
click at [368, 108] on span at bounding box center [370, 107] width 4 height 4
click at [227, 216] on li "Add Image" at bounding box center [234, 219] width 27 height 19
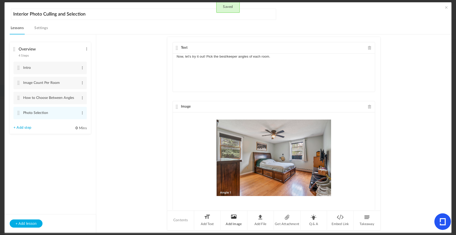
click at [235, 218] on li "Add Image" at bounding box center [234, 219] width 27 height 19
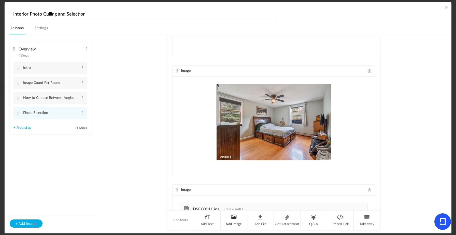
click at [232, 216] on li "Add Image" at bounding box center [234, 219] width 27 height 19
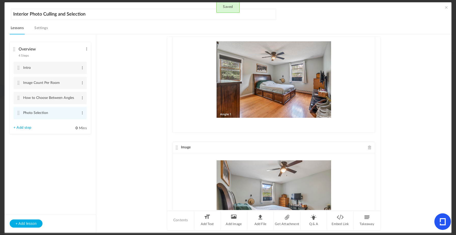
scroll to position [99, 0]
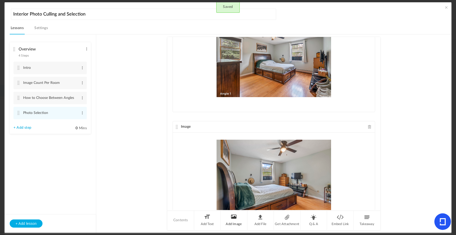
click at [233, 215] on li "Add Image" at bounding box center [234, 219] width 27 height 19
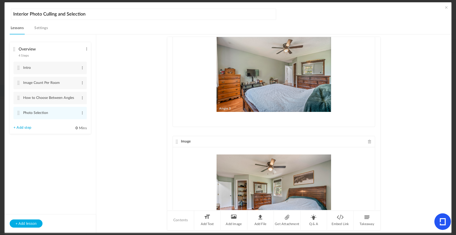
scroll to position [372, 0]
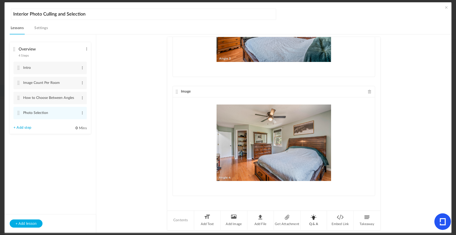
click at [314, 216] on li "Q & A" at bounding box center [314, 219] width 27 height 19
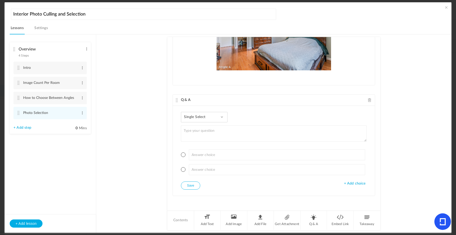
click at [207, 118] on span "Single Select" at bounding box center [196, 117] width 25 height 4
click at [203, 139] on link "Multi Select" at bounding box center [208, 139] width 48 height 9
click at [213, 134] on textarea at bounding box center [274, 133] width 186 height 16
type textarea "P"
type textarea "Master Bedroom - pick 3 angles"
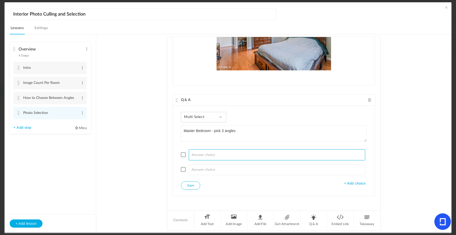
click at [204, 158] on input at bounding box center [277, 154] width 177 height 11
type input "Angle 1"
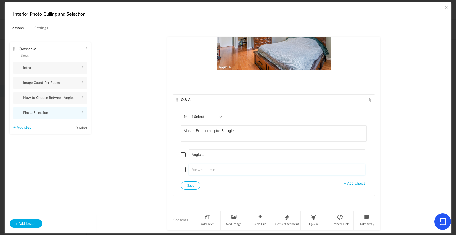
click at [207, 173] on input at bounding box center [277, 169] width 177 height 11
type input "Angle 2"
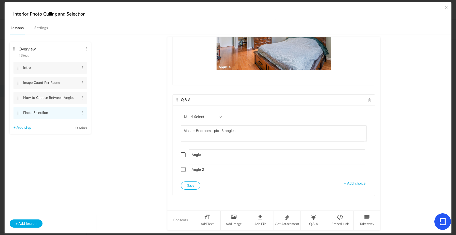
click at [358, 184] on span "+ Add choice" at bounding box center [354, 183] width 21 height 4
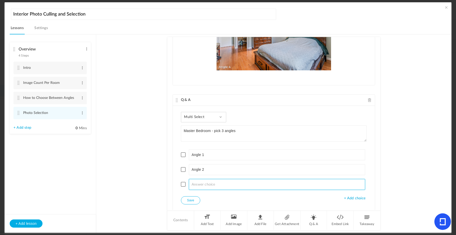
click at [202, 184] on input at bounding box center [277, 184] width 177 height 11
type input "Angle 3"
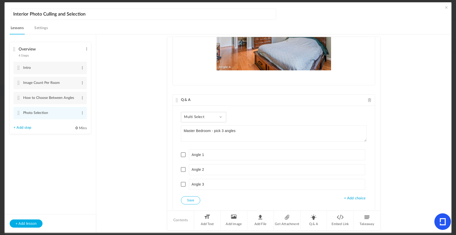
click at [349, 199] on span "+ Add choice" at bounding box center [354, 198] width 21 height 4
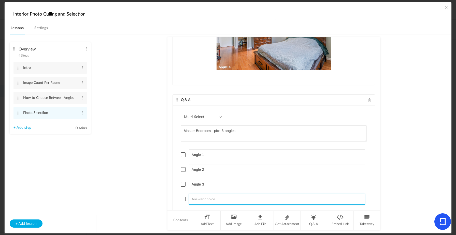
click at [222, 199] on input at bounding box center [277, 198] width 177 height 11
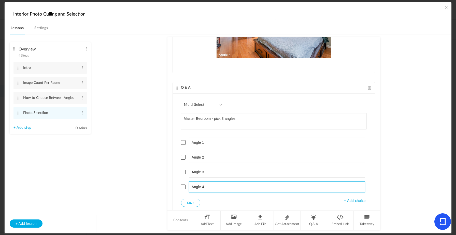
scroll to position [498, 0]
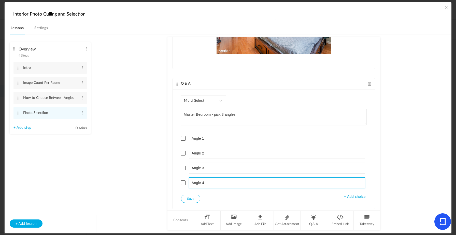
type input "Angle 4"
drag, startPoint x: 182, startPoint y: 139, endPoint x: 182, endPoint y: 146, distance: 7.1
click at [182, 139] on span at bounding box center [183, 138] width 5 height 5
click at [182, 153] on span at bounding box center [183, 153] width 5 height 5
click at [182, 184] on span at bounding box center [183, 182] width 5 height 5
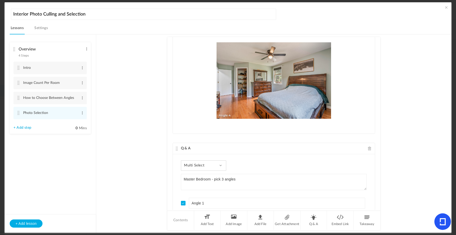
scroll to position [512, 0]
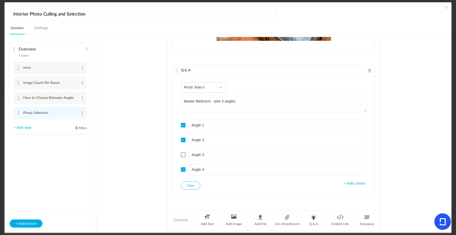
drag, startPoint x: 182, startPoint y: 139, endPoint x: 181, endPoint y: 150, distance: 11.5
click at [182, 139] on cite at bounding box center [183, 139] width 2 height 2
drag, startPoint x: 182, startPoint y: 154, endPoint x: 217, endPoint y: 164, distance: 36.4
click at [182, 154] on span at bounding box center [183, 154] width 5 height 5
click at [192, 186] on button "Save" at bounding box center [190, 185] width 19 height 8
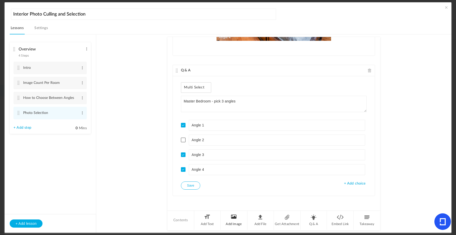
click at [237, 217] on li "Add Image" at bounding box center [234, 219] width 27 height 19
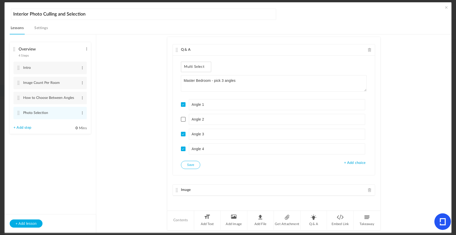
click at [363, 192] on div "Image" at bounding box center [274, 189] width 202 height 11
click at [368, 190] on span at bounding box center [370, 190] width 4 height 4
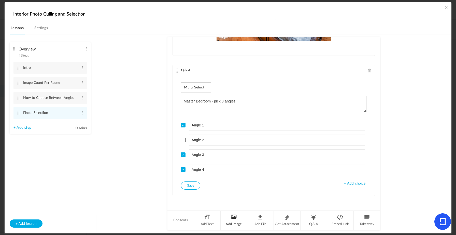
click at [233, 218] on li "Add Image" at bounding box center [234, 219] width 27 height 19
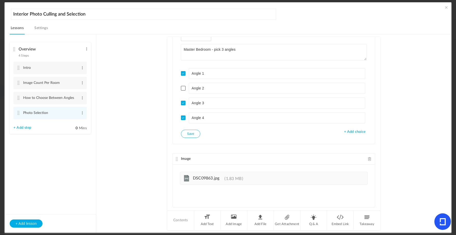
scroll to position [575, 0]
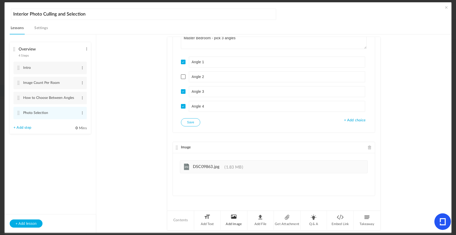
click at [229, 215] on li "Add Image" at bounding box center [234, 219] width 27 height 19
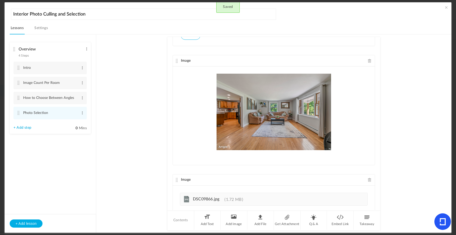
scroll to position [694, 0]
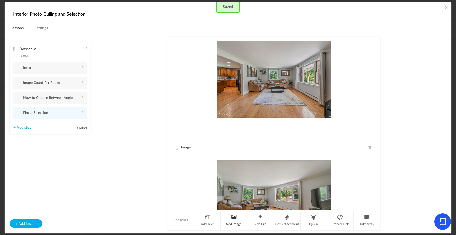
click at [232, 218] on li "Add Image" at bounding box center [234, 219] width 27 height 19
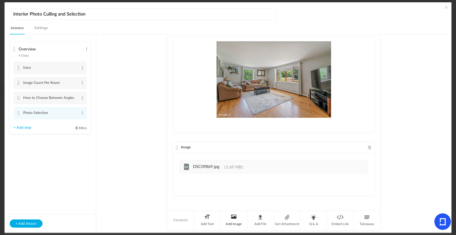
click at [231, 216] on li "Add Image" at bounding box center [234, 219] width 27 height 19
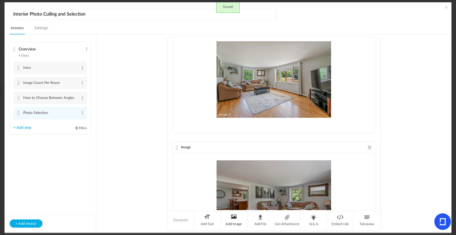
scroll to position [833, 0]
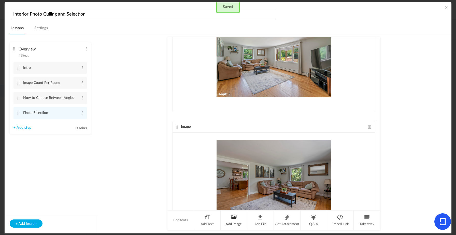
click at [230, 224] on li "Add Image" at bounding box center [234, 219] width 27 height 19
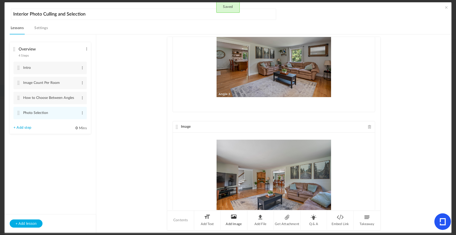
click at [232, 216] on li "Add Image" at bounding box center [234, 219] width 27 height 19
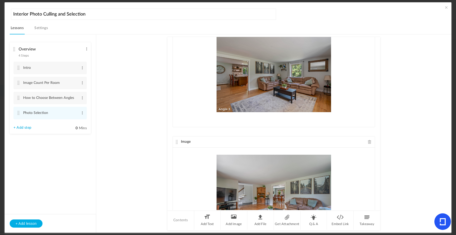
scroll to position [1225, 0]
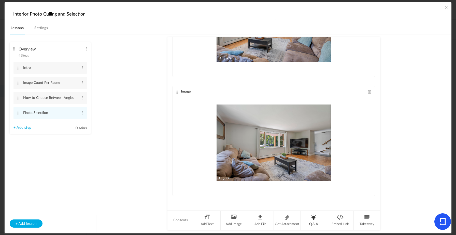
click at [312, 218] on li "Q & A" at bounding box center [314, 219] width 27 height 19
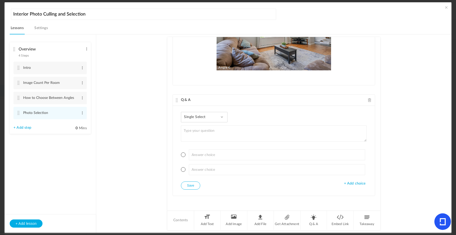
click at [211, 116] on div "Single Select Single Select Multi Select True or False Paragraph Answer" at bounding box center [204, 117] width 47 height 10
click at [208, 141] on link "Multi Select" at bounding box center [208, 139] width 48 height 9
click at [221, 136] on textarea at bounding box center [274, 133] width 186 height 16
type textarea "Living Room - pick 5 angles"
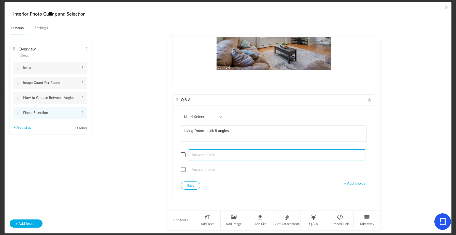
click at [197, 157] on input at bounding box center [277, 154] width 177 height 11
type input "Angle 1"
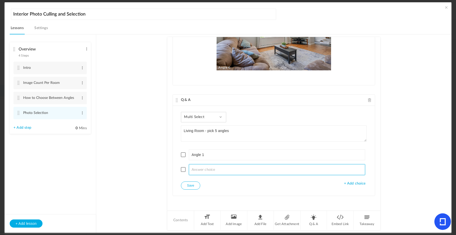
click at [195, 172] on input at bounding box center [277, 169] width 177 height 11
type input "Angle 2"
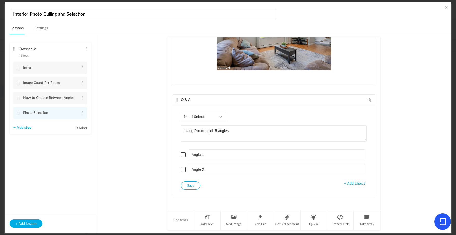
click at [361, 184] on span "+ Add choice" at bounding box center [354, 183] width 21 height 4
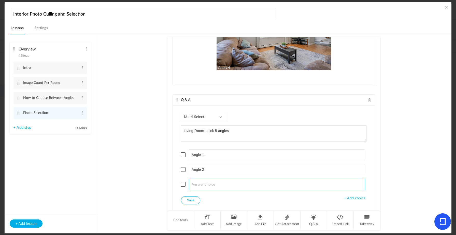
click at [229, 184] on input at bounding box center [277, 184] width 177 height 11
type input "Angle 3"
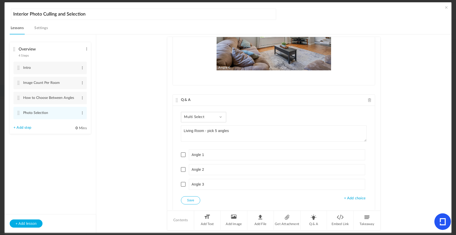
click at [353, 198] on span "+ Add choice" at bounding box center [354, 198] width 21 height 4
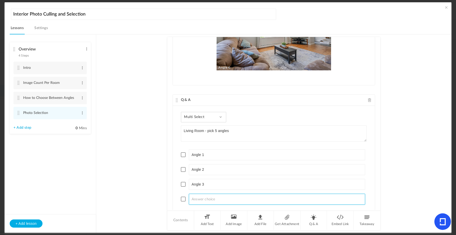
click at [237, 199] on input at bounding box center [277, 198] width 177 height 11
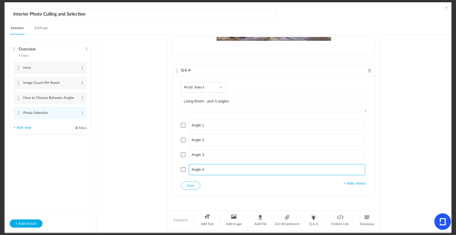
type input "Angle 4"
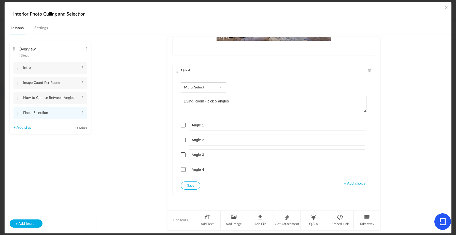
click at [351, 182] on span "+ Add choice" at bounding box center [354, 183] width 21 height 4
click at [349, 184] on span "+ Add choice" at bounding box center [354, 183] width 21 height 4
click at [350, 184] on span "+ Add choice" at bounding box center [354, 183] width 21 height 4
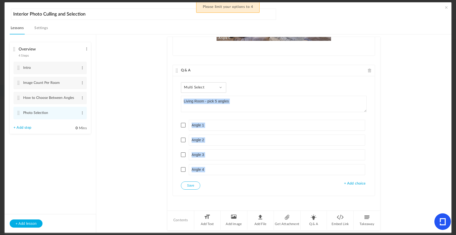
click at [350, 184] on span "+ Add choice" at bounding box center [354, 183] width 21 height 4
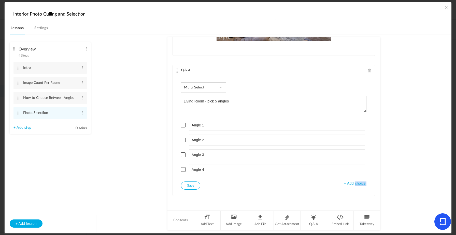
drag, startPoint x: 353, startPoint y: 182, endPoint x: 350, endPoint y: 183, distance: 3.5
click at [353, 182] on span "+ Add choice" at bounding box center [354, 183] width 21 height 4
click at [288, 183] on div "Multi Select Single Select Multi Select True or False Paragraph Answer Living R…" at bounding box center [274, 135] width 202 height 119
click at [354, 185] on span "+ Add choice" at bounding box center [354, 183] width 21 height 4
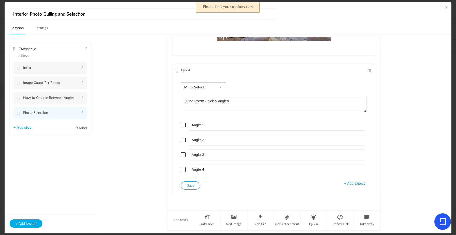
click at [281, 186] on div "Multi Select Single Select Multi Select True or False Paragraph Answer Living R…" at bounding box center [274, 135] width 202 height 119
click at [198, 88] on span "Multi Select" at bounding box center [196, 87] width 24 height 4
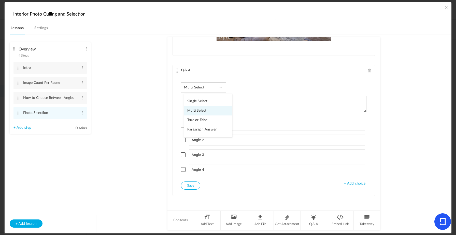
click at [217, 89] on div "Multi Select Single Select Multi Select True or False Paragraph Answer" at bounding box center [203, 87] width 45 height 10
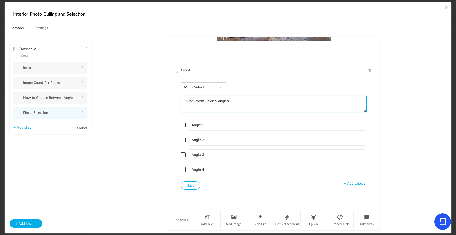
click at [239, 104] on textarea "Living Room - pick 5 angles" at bounding box center [274, 104] width 186 height 16
drag, startPoint x: 207, startPoint y: 101, endPoint x: 212, endPoint y: 101, distance: 4.8
click at [207, 101] on textarea "Living Room - pick 5 angles" at bounding box center [274, 104] width 186 height 16
click at [215, 100] on textarea "Living Room - pick 5 angles" at bounding box center [274, 104] width 186 height 16
type textarea "Living Room - pick the best 5 angles"
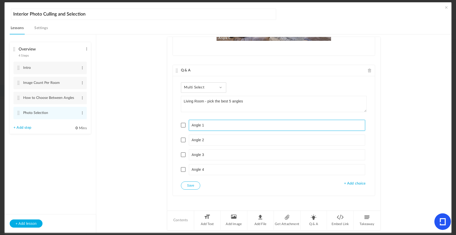
click at [212, 126] on input "Angle 1" at bounding box center [277, 125] width 177 height 11
click at [199, 125] on input "Angle 1" at bounding box center [277, 125] width 177 height 11
click at [210, 126] on input "Angles 1" at bounding box center [277, 125] width 177 height 11
type input "Angles 1, 2, 3, 4, 5"
click at [215, 139] on input "Angle 2" at bounding box center [277, 139] width 177 height 11
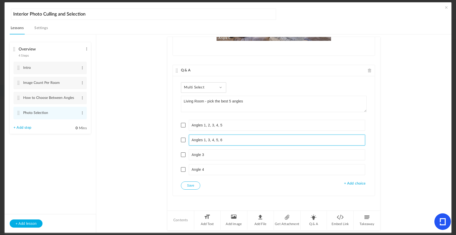
type input "Angles 1, 3, 4, 5, 6"
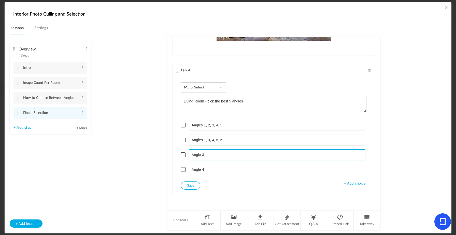
click at [230, 155] on input "Angle 3" at bounding box center [277, 154] width 177 height 11
type input "Angle 1, 2, 3, 4, 6"
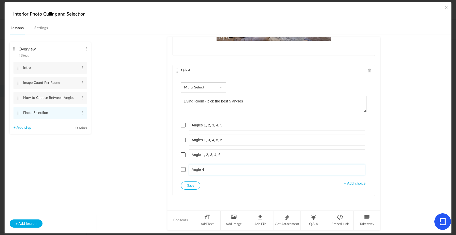
click at [248, 169] on input "Angle 4" at bounding box center [277, 169] width 177 height 11
type input "Angles 2, 3, 4, 5, 6"
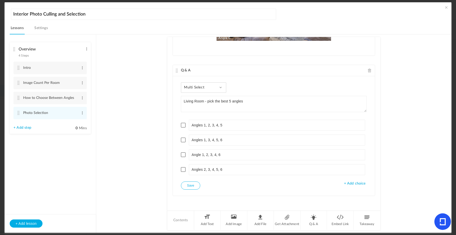
click at [182, 125] on span at bounding box center [183, 125] width 5 height 5
click at [189, 185] on button "Save" at bounding box center [190, 185] width 19 height 8
click at [209, 93] on div "Multi Select Single Select Multi Select True or False Paragraph Answer" at bounding box center [203, 87] width 45 height 10
click at [210, 100] on link "Single Select" at bounding box center [208, 100] width 48 height 9
click at [182, 125] on span at bounding box center [183, 125] width 5 height 5
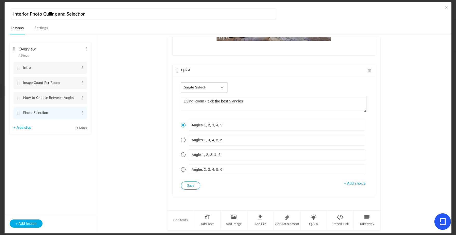
click at [192, 185] on button "Save" at bounding box center [190, 185] width 19 height 8
click at [445, 7] on span at bounding box center [446, 7] width 5 height 5
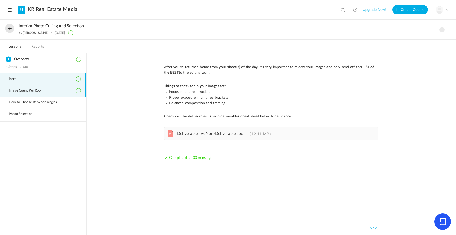
click at [45, 92] on span "Image Count Per Room" at bounding box center [29, 91] width 41 height 4
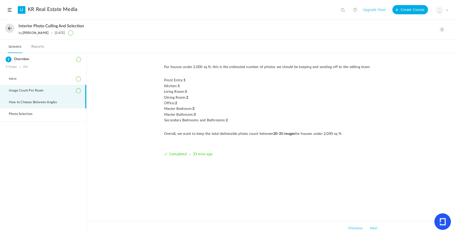
click at [39, 105] on li "How to Choose Between Angles" at bounding box center [43, 102] width 86 height 12
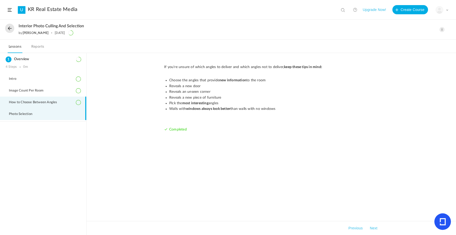
click at [46, 115] on li "Photo Selection" at bounding box center [43, 114] width 86 height 12
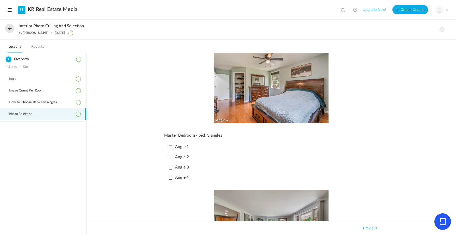
scroll to position [296, 0]
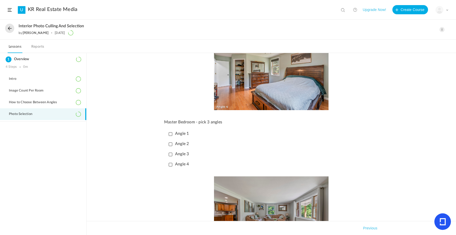
click at [169, 134] on p "Angle 1" at bounding box center [179, 133] width 20 height 5
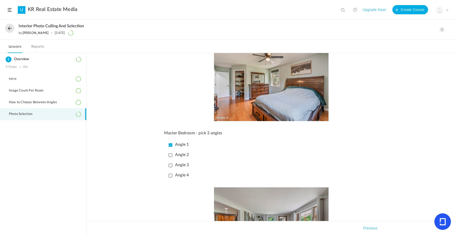
scroll to position [285, 0]
click at [169, 164] on p "Angle 3" at bounding box center [179, 164] width 20 height 5
click at [170, 175] on p "Angle 4" at bounding box center [179, 174] width 20 height 5
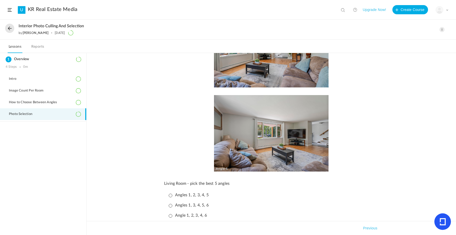
scroll to position [834, 0]
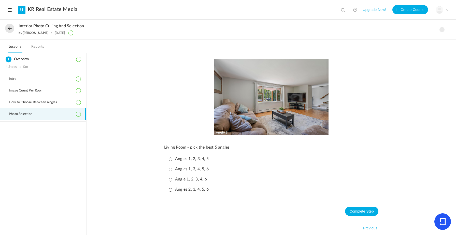
click at [169, 159] on p "Angles 1, 2, 3, 4, 5" at bounding box center [189, 158] width 40 height 5
click at [172, 167] on p "Angles 1, 3, 4, 5, 6" at bounding box center [189, 168] width 40 height 5
click at [170, 177] on p "Angle 1, 2, 3, 4, 6" at bounding box center [188, 178] width 38 height 5
click at [172, 190] on p "Angles 2, 3, 4, 5, 6" at bounding box center [189, 188] width 40 height 5
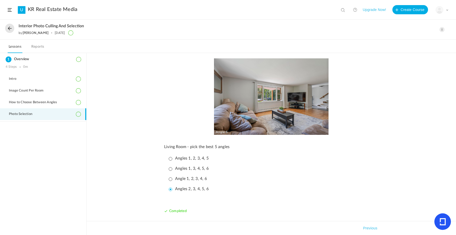
click at [170, 158] on p "Angles 1, 2, 3, 4, 5" at bounding box center [189, 158] width 40 height 5
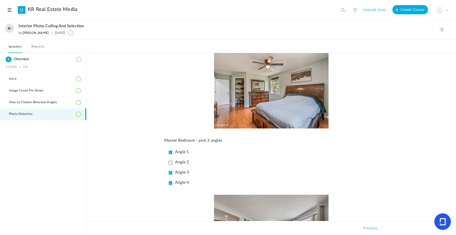
scroll to position [323, 0]
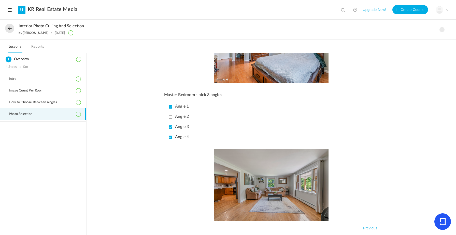
click at [170, 117] on p "Angle 2" at bounding box center [179, 116] width 20 height 5
click at [170, 128] on p "Angle 3" at bounding box center [179, 126] width 20 height 5
click at [170, 117] on p "Angle 2" at bounding box center [179, 116] width 20 height 5
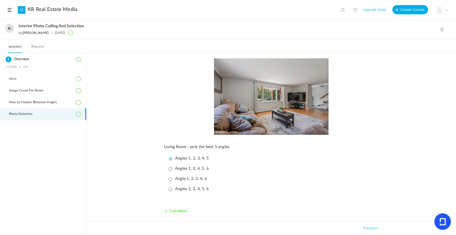
scroll to position [835, 0]
click at [169, 189] on p "Angles 2, 3, 4, 5, 6" at bounding box center [189, 188] width 40 height 5
click at [35, 103] on span "How to Choose Between Angles" at bounding box center [36, 102] width 55 height 4
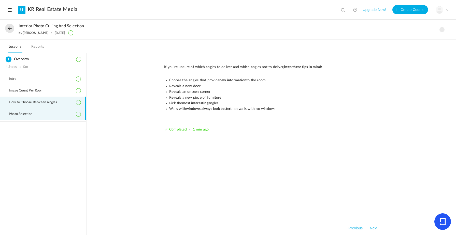
click at [47, 113] on li "Photo Selection" at bounding box center [43, 114] width 86 height 12
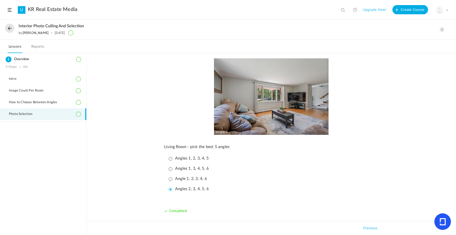
click at [441, 30] on span at bounding box center [442, 29] width 5 height 5
click at [412, 69] on link "Remove Progress" at bounding box center [421, 68] width 48 height 9
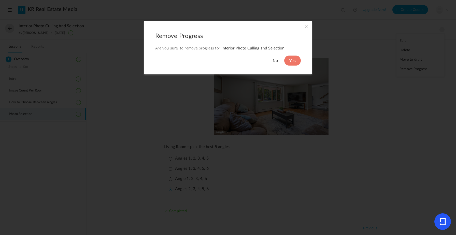
click at [274, 61] on button "No" at bounding box center [275, 60] width 15 height 10
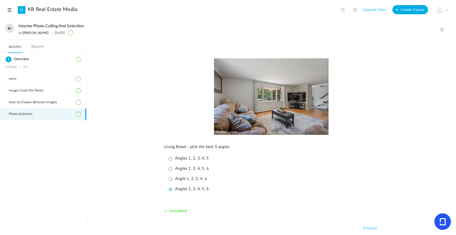
click at [442, 27] on span at bounding box center [442, 29] width 5 height 5
click at [442, 9] on img at bounding box center [439, 9] width 7 height 7
drag, startPoint x: 385, startPoint y: 107, endPoint x: 322, endPoint y: 122, distance: 64.3
click at [385, 107] on div "Now, let's try it out! Pick the best/keeper angles of each room. Master Bedroom…" at bounding box center [272, 144] width 370 height 182
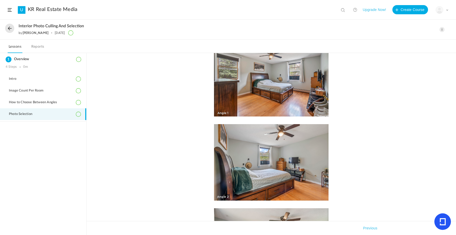
scroll to position [0, 0]
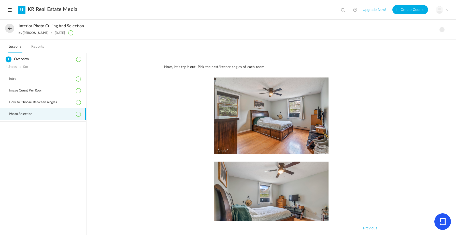
click at [36, 48] on link "Reports" at bounding box center [37, 48] width 15 height 10
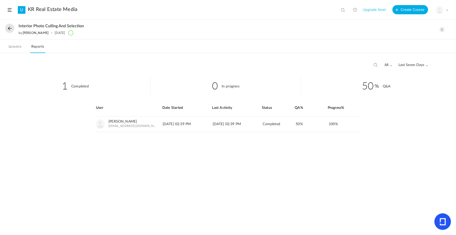
click at [16, 46] on link "Lessons" at bounding box center [15, 48] width 15 height 10
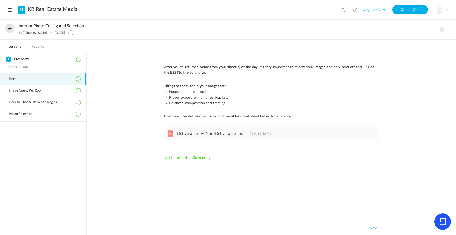
click at [9, 11] on span at bounding box center [10, 10] width 4 height 4
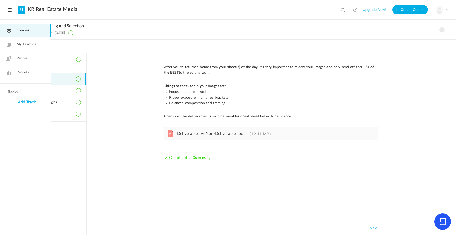
click at [21, 56] on span "People" at bounding box center [22, 58] width 11 height 5
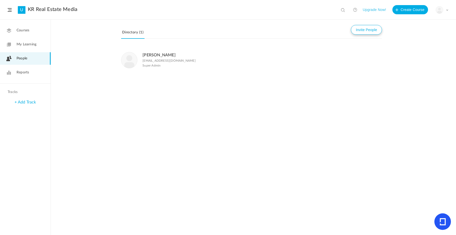
click at [375, 29] on button "Invite People" at bounding box center [366, 30] width 31 height 10
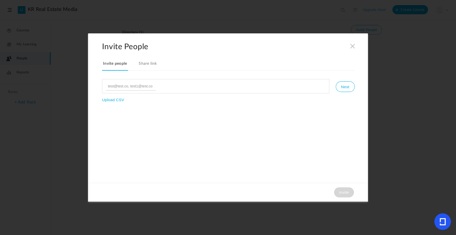
click at [144, 66] on link "Share link" at bounding box center [148, 65] width 20 height 11
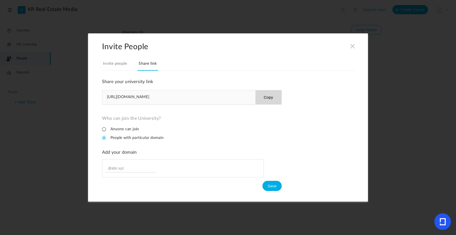
click at [123, 129] on li "Anyone can join" at bounding box center [120, 129] width 37 height 5
click at [263, 94] on button "Copy" at bounding box center [268, 97] width 26 height 14
click at [350, 47] on span at bounding box center [353, 46] width 6 height 6
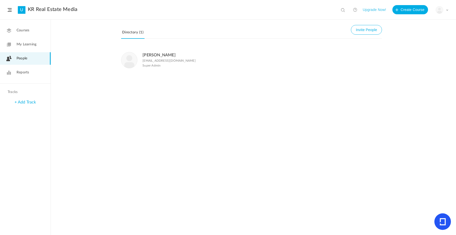
click at [25, 31] on span "Courses" at bounding box center [23, 30] width 13 height 5
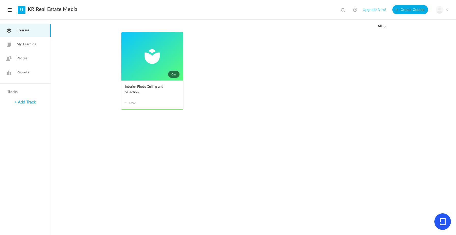
click at [143, 71] on link "0m" at bounding box center [152, 56] width 62 height 48
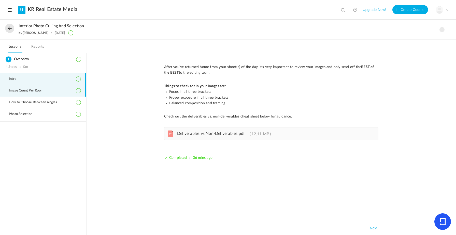
click at [23, 89] on span "Image Count Per Room" at bounding box center [29, 91] width 41 height 4
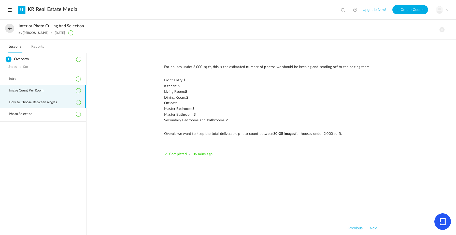
click at [27, 105] on li "How to Choose Between Angles" at bounding box center [43, 102] width 86 height 12
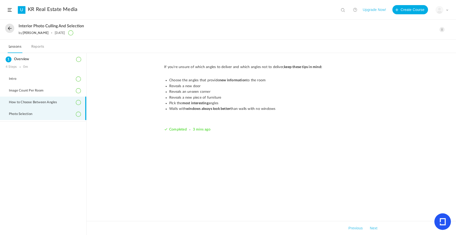
click at [26, 115] on span "Photo Selection" at bounding box center [24, 114] width 30 height 4
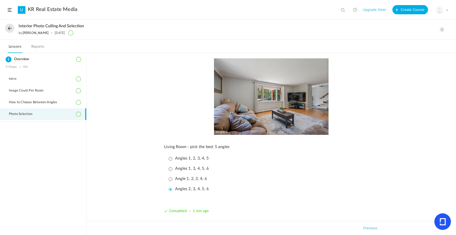
scroll to position [835, 0]
click at [136, 101] on div "Now, let's try it out! Pick the best/keeper angles of each room. Master Bedroom…" at bounding box center [272, 144] width 370 height 182
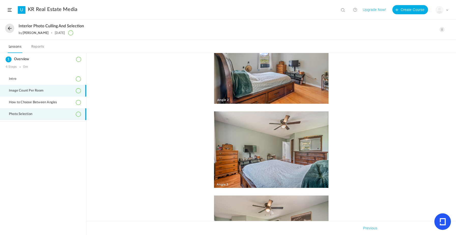
scroll to position [128, 0]
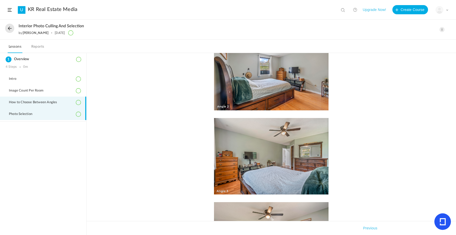
click at [39, 102] on span "How to Choose Between Angles" at bounding box center [36, 102] width 55 height 4
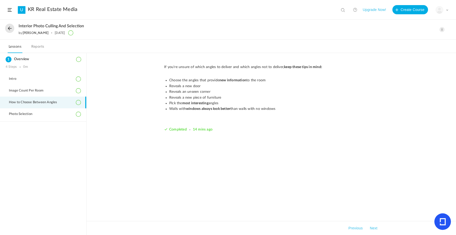
click at [443, 30] on span at bounding box center [442, 29] width 5 height 5
click at [407, 46] on link "Delete" at bounding box center [421, 50] width 48 height 9
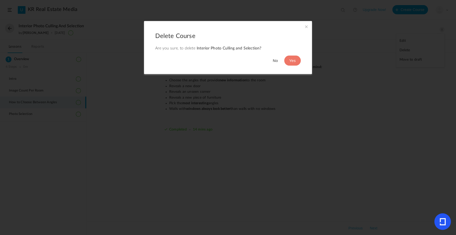
click at [273, 59] on button "No" at bounding box center [275, 60] width 15 height 10
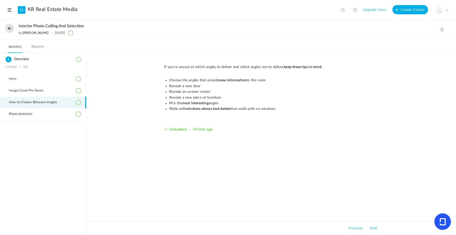
click at [442, 30] on span at bounding box center [442, 29] width 5 height 5
click at [413, 43] on link "Edit" at bounding box center [421, 40] width 48 height 9
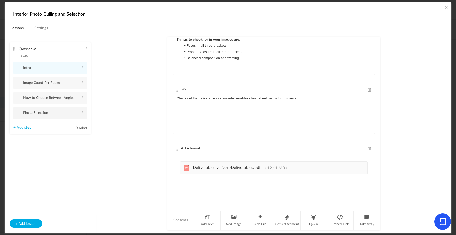
scroll to position [77, 0]
click at [18, 84] on cite at bounding box center [19, 83] width 4 height 4
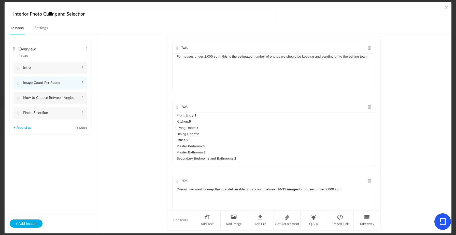
click at [17, 98] on cite at bounding box center [19, 98] width 4 height 4
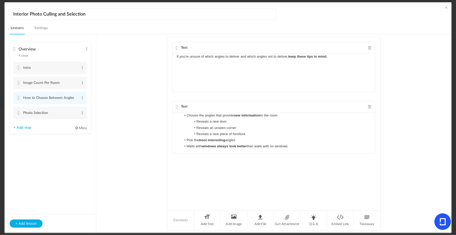
click at [194, 122] on li "Reveals a new door" at bounding box center [276, 121] width 190 height 6
click at [250, 135] on li "Reveals a new piece of furniture" at bounding box center [276, 134] width 190 height 6
click at [282, 115] on li "Choose the angles that provide new information to the room" at bounding box center [276, 115] width 190 height 6
click at [364, 130] on li "Reveals an unseen corner" at bounding box center [276, 128] width 190 height 6
click at [445, 7] on span at bounding box center [446, 7] width 5 height 5
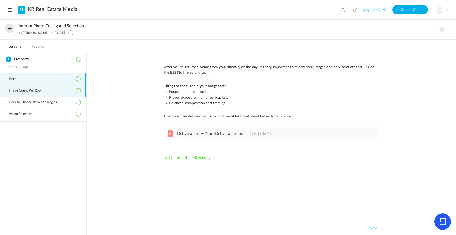
click at [20, 88] on li "Image Count Per Room" at bounding box center [43, 91] width 86 height 12
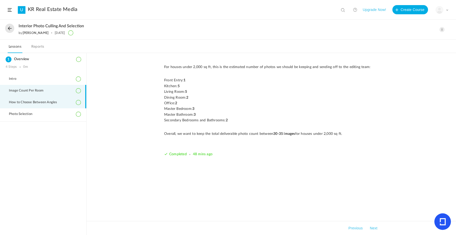
click at [23, 101] on span "How to Choose Between Angles" at bounding box center [36, 102] width 55 height 4
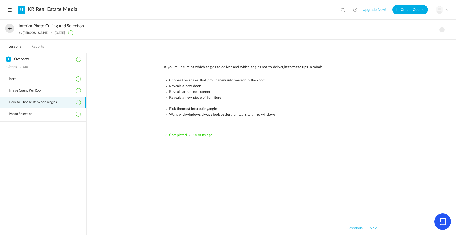
click at [443, 27] on span at bounding box center [442, 29] width 5 height 5
click at [428, 40] on link "Edit" at bounding box center [421, 40] width 48 height 9
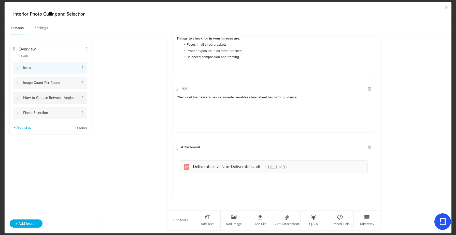
click at [19, 99] on cite at bounding box center [19, 98] width 4 height 4
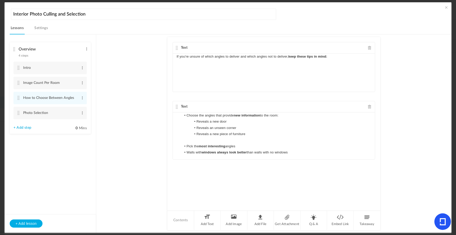
click at [196, 122] on li "Reveals a new door" at bounding box center [276, 121] width 190 height 6
click at [196, 127] on li "Reveals an unseen corner" at bounding box center [276, 128] width 190 height 6
click at [195, 134] on li "Reveals a new piece of furniture" at bounding box center [276, 134] width 190 height 6
click at [444, 6] on span at bounding box center [446, 7] width 5 height 5
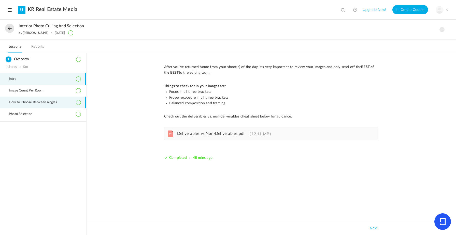
click at [11, 102] on span "How to Choose Between Angles" at bounding box center [36, 102] width 55 height 4
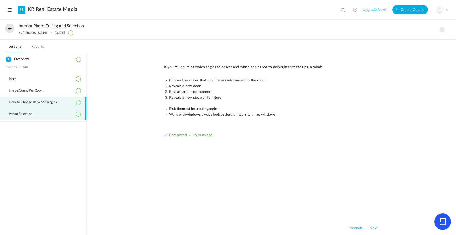
click at [20, 117] on li "Photo Selection" at bounding box center [43, 114] width 86 height 12
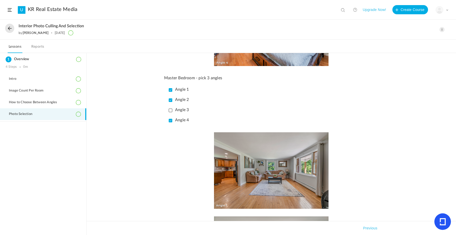
scroll to position [340, 0]
click at [172, 109] on p "Angle 3" at bounding box center [179, 109] width 20 height 5
click at [171, 100] on p "Angle 2" at bounding box center [179, 99] width 20 height 5
click at [171, 90] on p "Angle 1" at bounding box center [179, 89] width 20 height 5
click at [170, 89] on p "Angle 1" at bounding box center [179, 89] width 20 height 5
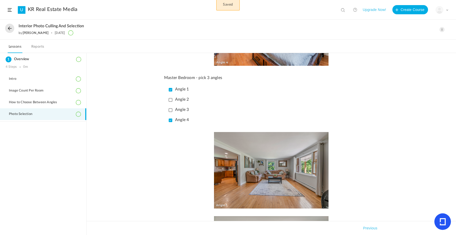
click at [172, 100] on p "Angle 2" at bounding box center [179, 99] width 20 height 5
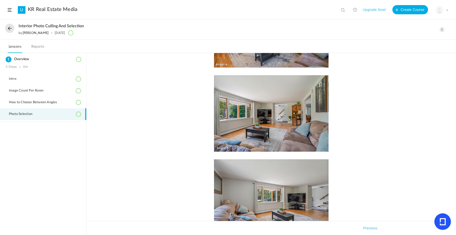
scroll to position [835, 0]
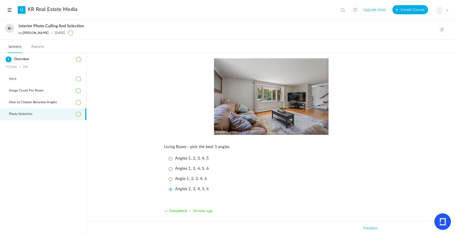
click at [172, 158] on p "Angles 1, 2, 3, 4, 5" at bounding box center [189, 158] width 40 height 5
click at [170, 167] on p "Angles 1, 3, 4, 5, 6" at bounding box center [189, 168] width 40 height 5
click at [171, 178] on p "Angle 1, 2, 3, 4, 6" at bounding box center [188, 178] width 38 height 5
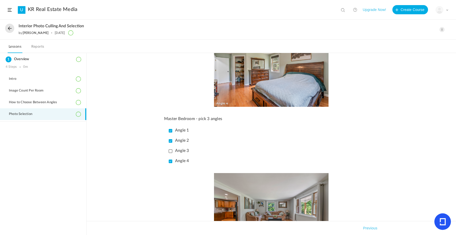
scroll to position [0, 0]
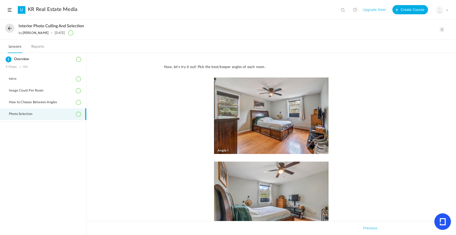
click at [371, 8] on button "Upgrade Now!" at bounding box center [374, 9] width 23 height 9
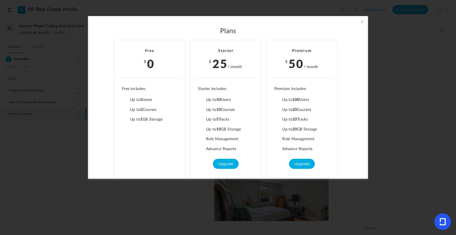
click at [360, 21] on span at bounding box center [363, 22] width 6 height 6
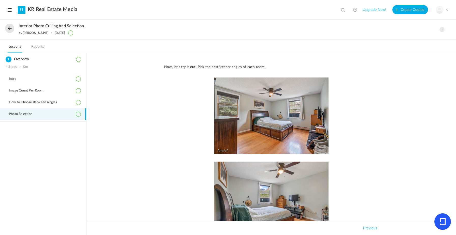
click at [442, 10] on img at bounding box center [439, 9] width 7 height 7
click at [10, 28] on button at bounding box center [9, 28] width 9 height 9
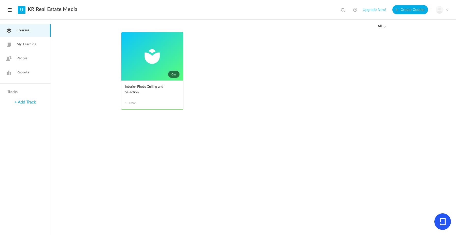
click at [30, 103] on link "+ Add Track" at bounding box center [25, 102] width 21 height 4
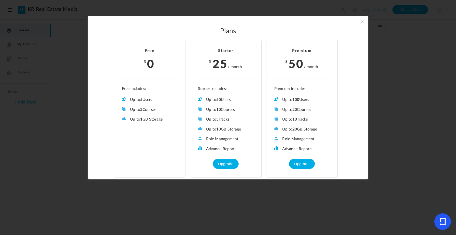
click at [362, 23] on span at bounding box center [363, 22] width 6 height 6
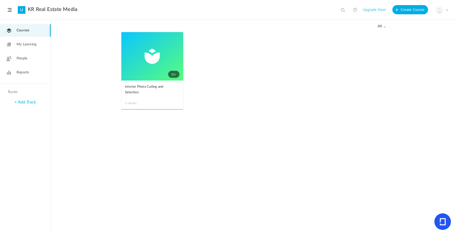
click at [144, 60] on link "0m" at bounding box center [152, 56] width 62 height 48
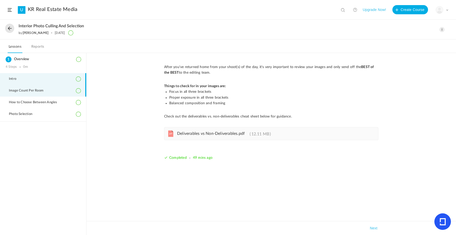
click at [35, 91] on span "Image Count Per Room" at bounding box center [29, 91] width 41 height 4
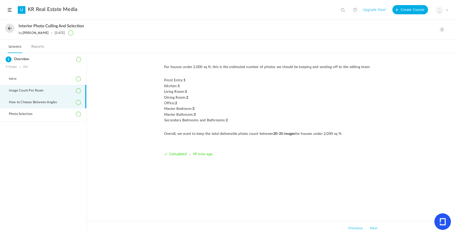
click at [29, 105] on li "How to Choose Between Angles" at bounding box center [43, 102] width 86 height 12
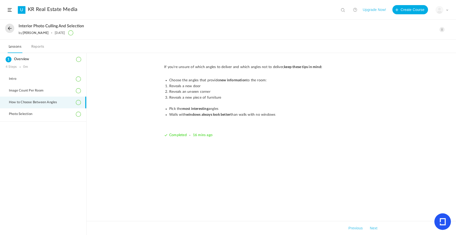
click at [443, 30] on span at bounding box center [442, 29] width 5 height 5
click at [416, 41] on link "Edit" at bounding box center [421, 40] width 48 height 9
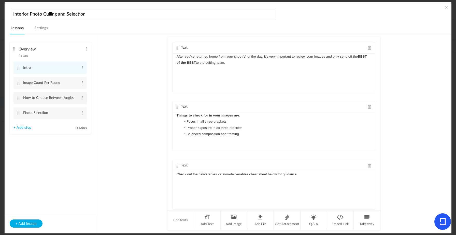
click at [18, 98] on cite at bounding box center [19, 98] width 4 height 4
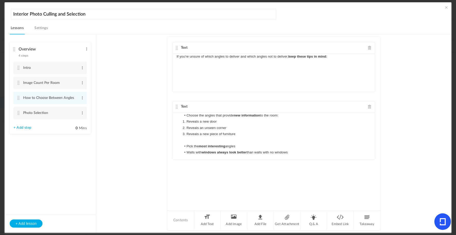
click at [207, 62] on div "If you're unsure of which angles to deliver and which angles not to deliver, ke…" at bounding box center [274, 72] width 202 height 38
drag, startPoint x: 203, startPoint y: 57, endPoint x: 172, endPoint y: 59, distance: 30.9
click at [173, 59] on div "Text If you're unsure of which angles to deliver and which angles not to delive…" at bounding box center [274, 67] width 203 height 50
click at [444, 8] on span at bounding box center [446, 7] width 5 height 5
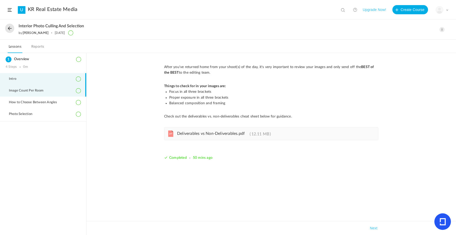
drag, startPoint x: 26, startPoint y: 89, endPoint x: 25, endPoint y: 92, distance: 3.1
click at [26, 89] on span "Image Count Per Room" at bounding box center [29, 91] width 41 height 4
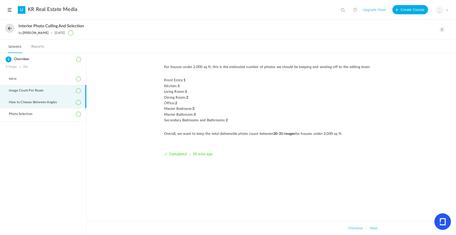
click at [25, 102] on span "How to Choose Between Angles" at bounding box center [36, 102] width 55 height 4
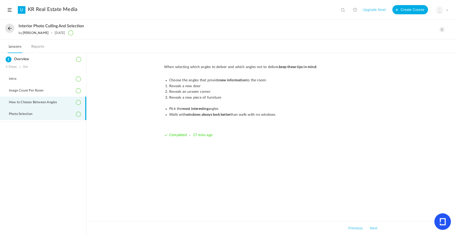
click at [25, 115] on span "Photo Selection" at bounding box center [24, 114] width 30 height 4
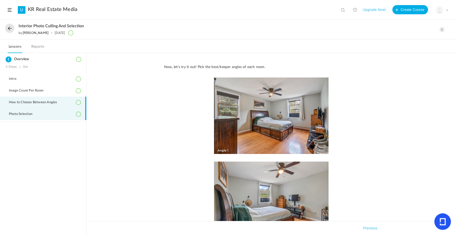
click at [38, 105] on li "How to Choose Between Angles" at bounding box center [43, 102] width 86 height 12
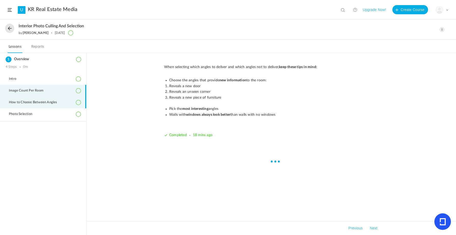
click at [37, 93] on li "Image Count Per Room" at bounding box center [43, 91] width 86 height 12
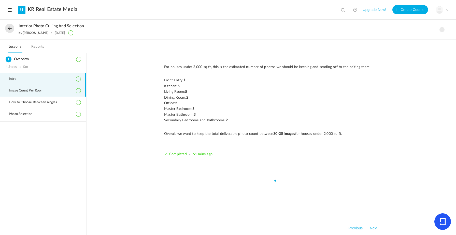
click at [38, 81] on li "Intro" at bounding box center [43, 79] width 86 height 12
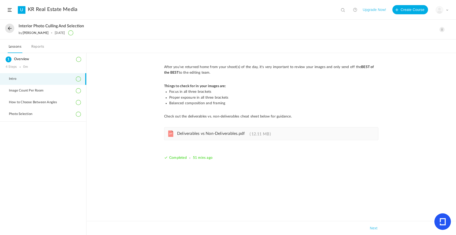
click at [11, 29] on button at bounding box center [9, 28] width 9 height 9
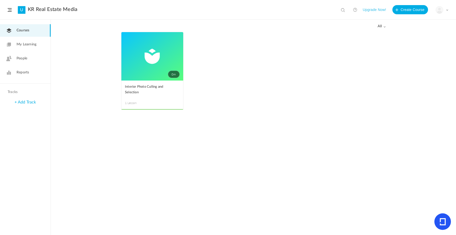
click at [23, 54] on link "People" at bounding box center [25, 58] width 51 height 12
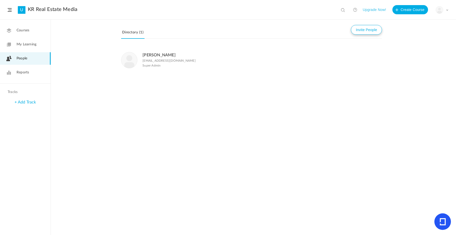
click at [366, 28] on button "Invite People" at bounding box center [366, 30] width 31 height 10
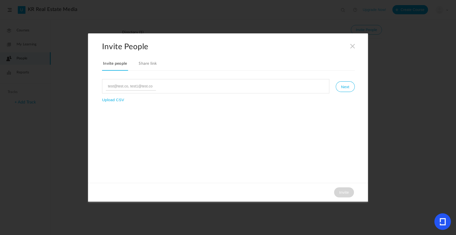
click at [146, 64] on link "Share link" at bounding box center [148, 65] width 20 height 11
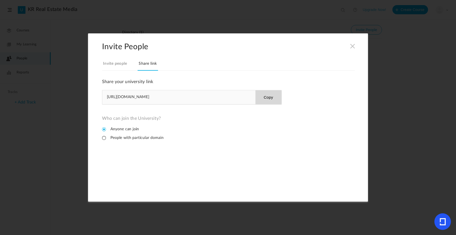
click at [271, 98] on button "Copy" at bounding box center [268, 97] width 26 height 14
click at [352, 47] on span at bounding box center [353, 46] width 6 height 6
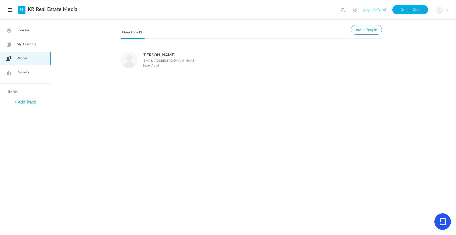
click at [29, 45] on span "My Learning" at bounding box center [27, 44] width 20 height 5
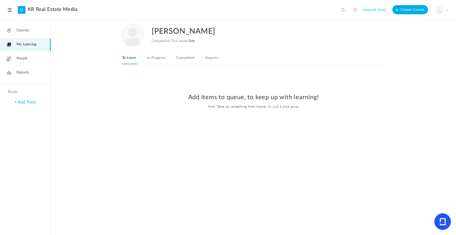
click at [26, 34] on link "Courses" at bounding box center [25, 30] width 51 height 12
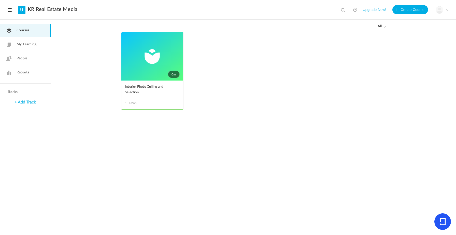
click at [140, 59] on link "0m" at bounding box center [152, 56] width 62 height 48
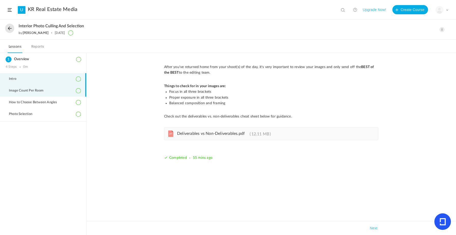
click at [48, 92] on span "Image Count Per Room" at bounding box center [29, 91] width 41 height 4
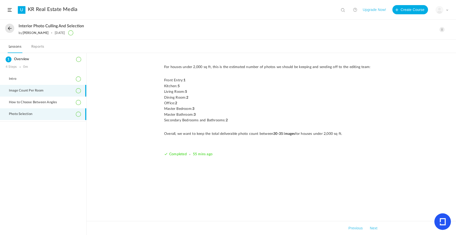
click at [32, 115] on span "Photo Selection" at bounding box center [24, 114] width 30 height 4
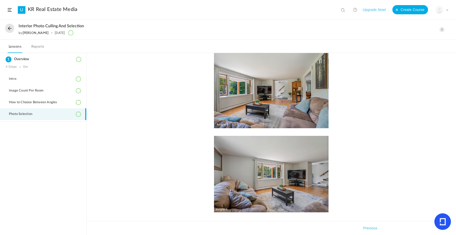
scroll to position [835, 0]
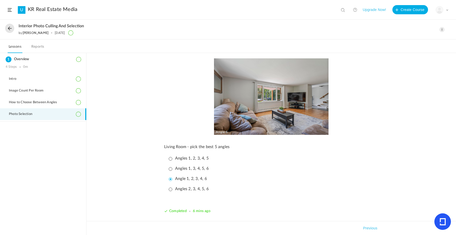
click at [171, 159] on p "Angles 1, 2, 3, 4, 5" at bounding box center [189, 158] width 40 height 5
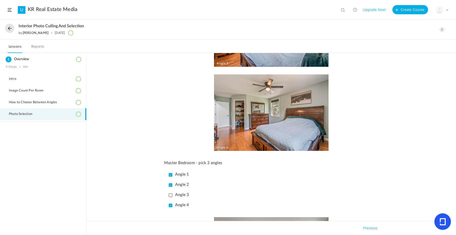
scroll to position [278, 0]
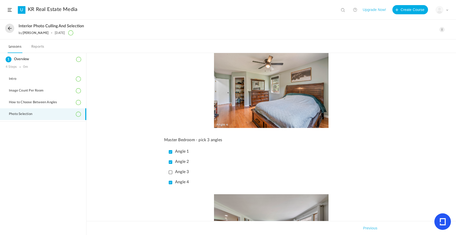
click at [170, 163] on p "Angle 2" at bounding box center [179, 161] width 20 height 5
click at [170, 171] on p "Angle 3" at bounding box center [179, 171] width 20 height 5
click at [169, 162] on p "Angle 2" at bounding box center [179, 161] width 20 height 5
drag, startPoint x: 170, startPoint y: 183, endPoint x: 167, endPoint y: 174, distance: 9.7
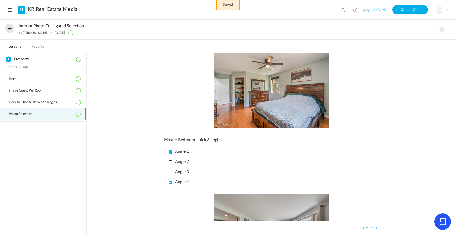
click at [170, 183] on p "Angle 4" at bounding box center [179, 181] width 20 height 5
click at [169, 172] on p "Angle 3" at bounding box center [179, 171] width 20 height 5
click at [442, 28] on span at bounding box center [442, 29] width 5 height 5
click at [425, 42] on link "Edit" at bounding box center [421, 40] width 48 height 9
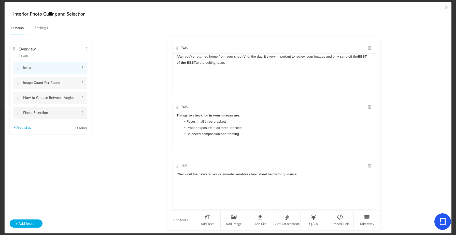
click at [18, 114] on cite at bounding box center [19, 113] width 4 height 4
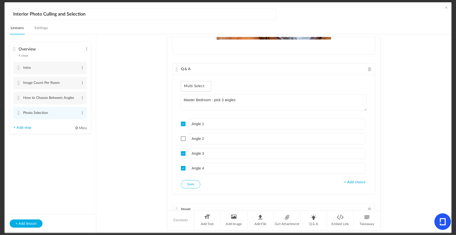
scroll to position [507, 0]
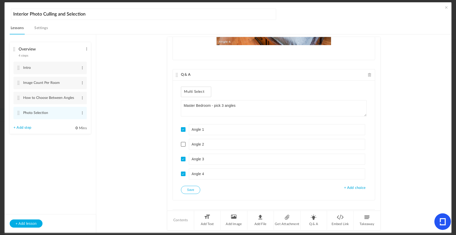
click at [197, 94] on div "Multi Select" at bounding box center [196, 92] width 30 height 10
click at [201, 92] on span "Multi Select" at bounding box center [196, 92] width 24 height 4
click at [183, 174] on span at bounding box center [183, 173] width 5 height 5
click at [190, 190] on button "Save" at bounding box center [190, 190] width 19 height 8
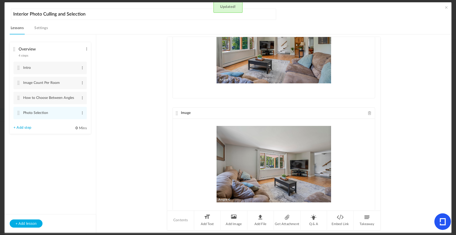
scroll to position [1365, 0]
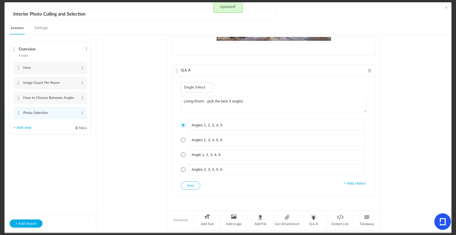
click at [187, 185] on button "Save" at bounding box center [190, 185] width 19 height 8
drag, startPoint x: 445, startPoint y: 7, endPoint x: 455, endPoint y: 11, distance: 11.2
click at [445, 7] on span at bounding box center [446, 7] width 5 height 5
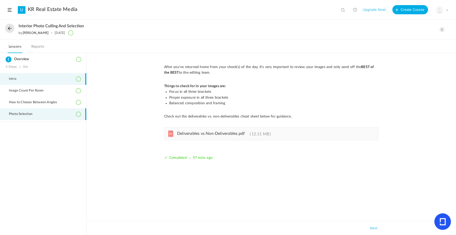
click at [26, 115] on span "Photo Selection" at bounding box center [24, 114] width 30 height 4
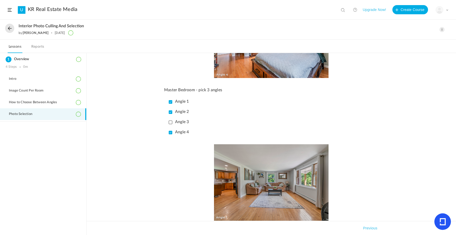
scroll to position [269, 0]
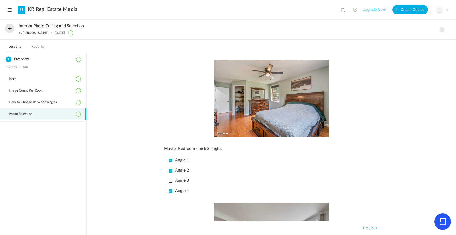
click at [169, 182] on p "Angle 3" at bounding box center [179, 180] width 20 height 5
click at [170, 171] on p "Angle 2" at bounding box center [179, 170] width 20 height 5
click at [169, 181] on p "Angle 3" at bounding box center [179, 180] width 20 height 5
click at [440, 28] on span at bounding box center [442, 29] width 5 height 5
click at [404, 43] on link "Edit" at bounding box center [421, 40] width 48 height 9
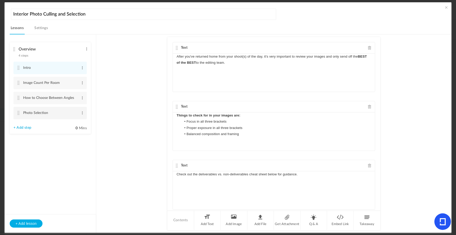
click at [19, 113] on cite at bounding box center [19, 113] width 4 height 4
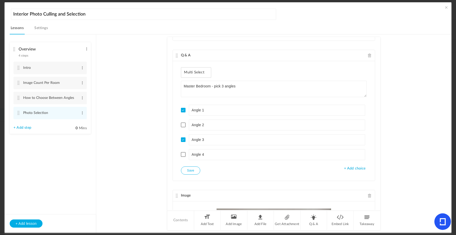
scroll to position [538, 0]
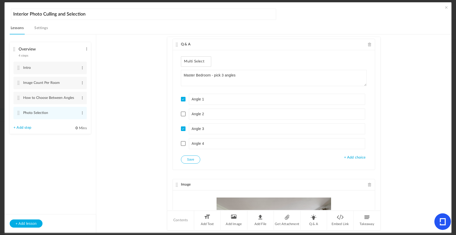
click at [182, 143] on span at bounding box center [183, 143] width 5 height 5
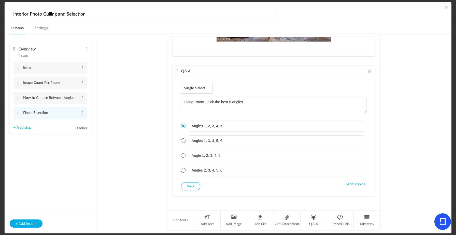
scroll to position [1365, 0]
click at [183, 186] on button "Save" at bounding box center [190, 185] width 19 height 8
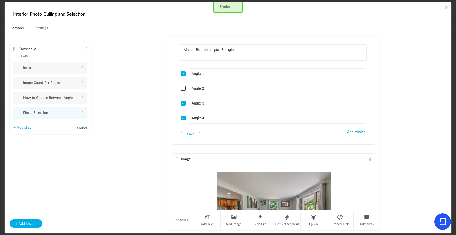
scroll to position [554, 0]
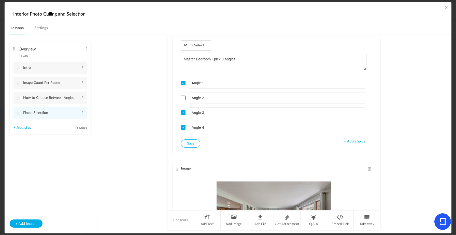
click at [189, 145] on button "Save" at bounding box center [190, 143] width 19 height 8
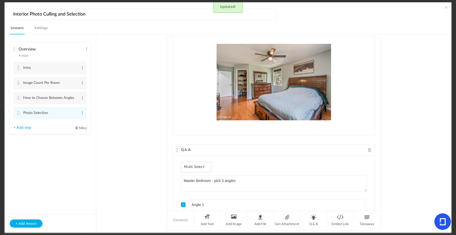
scroll to position [0, 0]
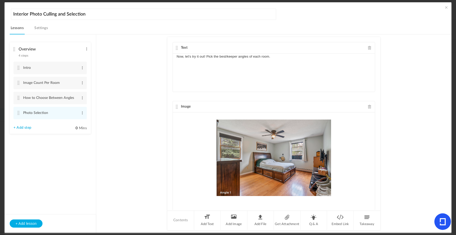
click at [445, 8] on span at bounding box center [446, 7] width 5 height 5
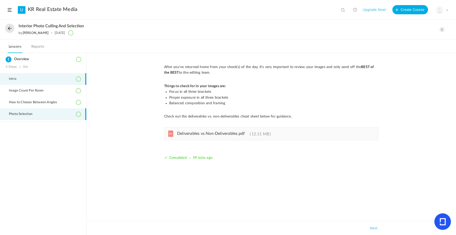
click at [35, 111] on li "Photo Selection" at bounding box center [43, 114] width 86 height 12
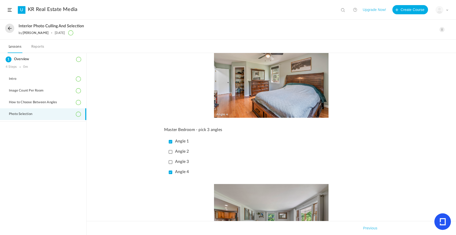
scroll to position [286, 0]
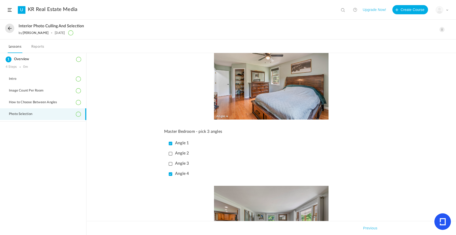
click at [170, 154] on p "Angle 2" at bounding box center [179, 153] width 20 height 5
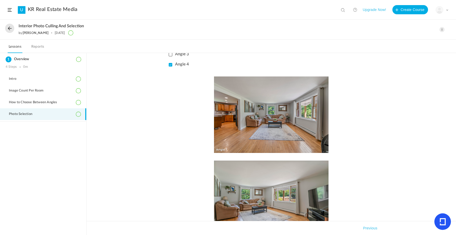
scroll to position [0, 0]
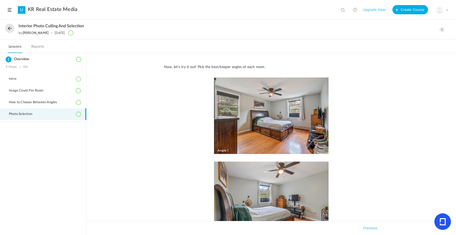
click at [9, 29] on button at bounding box center [9, 28] width 9 height 9
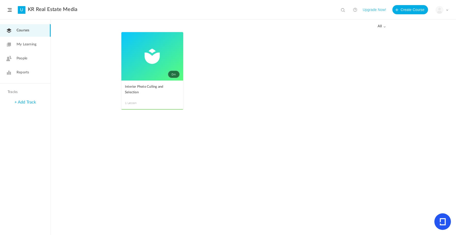
click at [14, 54] on link "People" at bounding box center [25, 58] width 51 height 12
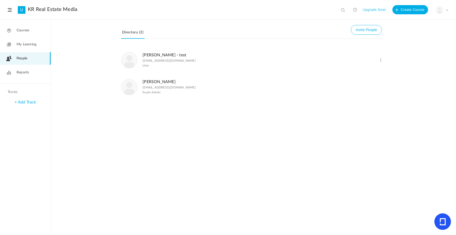
click at [381, 60] on span at bounding box center [380, 60] width 5 height 5
click at [369, 82] on link "Delete User" at bounding box center [364, 80] width 38 height 9
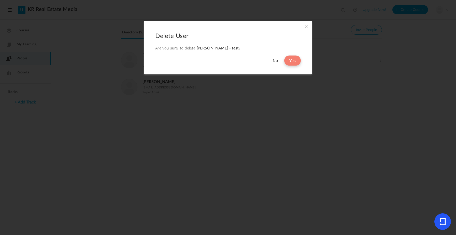
click at [285, 60] on button "Yes" at bounding box center [292, 60] width 17 height 10
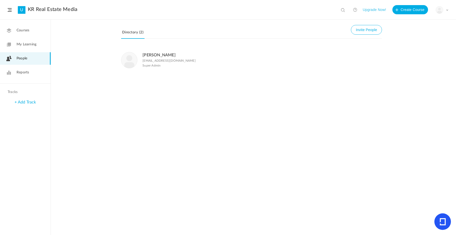
click at [250, 6] on header "U KR Real Estate Media View all No results Upgrade Now! Create Course My Profil…" at bounding box center [228, 10] width 456 height 20
click at [33, 45] on span "My Learning" at bounding box center [27, 44] width 20 height 5
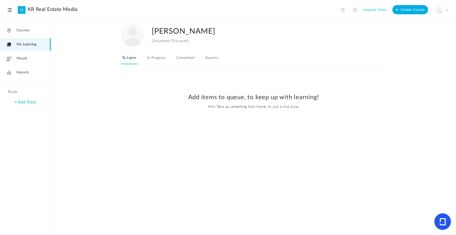
click at [33, 28] on link "Courses" at bounding box center [25, 30] width 51 height 12
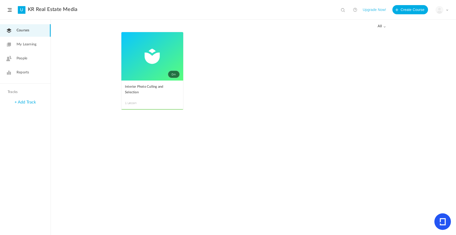
click at [134, 66] on link "0m" at bounding box center [152, 56] width 62 height 48
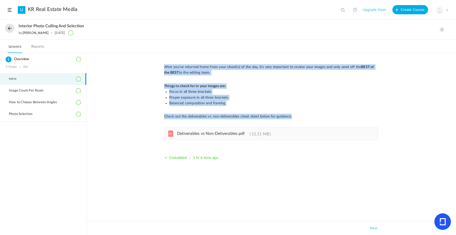
drag, startPoint x: 294, startPoint y: 118, endPoint x: 163, endPoint y: 67, distance: 139.6
click at [163, 67] on div "After you've returned home from your shoot(s) of the day, it's very important t…" at bounding box center [271, 115] width 224 height 103
copy div "After you've returned home from your shoot(s) of the day, it's very important t…"
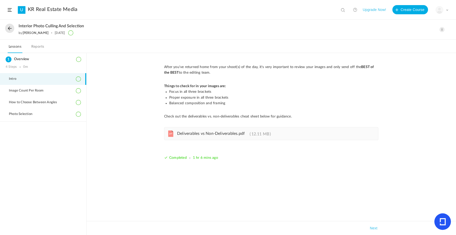
click at [213, 92] on li "Focus in all three brackets" at bounding box center [273, 92] width 209 height 6
drag, startPoint x: 232, startPoint y: 85, endPoint x: 151, endPoint y: 85, distance: 81.7
click at [151, 85] on div "After you've returned home from your shoot(s) of the day, it's very important t…" at bounding box center [272, 144] width 370 height 182
copy strong "Things to check for in your images are:"
drag, startPoint x: 182, startPoint y: 117, endPoint x: 304, endPoint y: 116, distance: 122.4
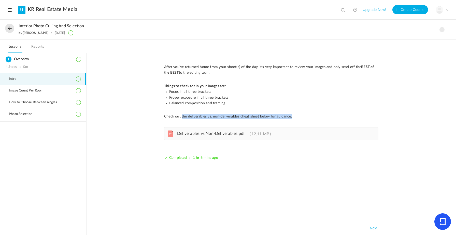
click at [304, 116] on p "Check out the deliverables vs. non-deliverables cheat sheet below for guidance." at bounding box center [271, 117] width 214 height 6
copy p "the deliverables vs. non-deliverables cheat sheet below for guidance."
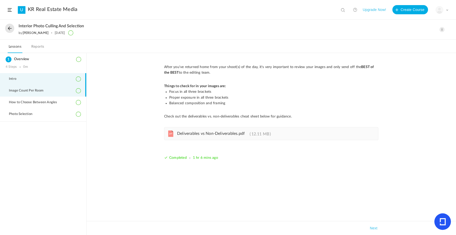
click at [25, 93] on li "Image Count Per Room" at bounding box center [43, 91] width 86 height 12
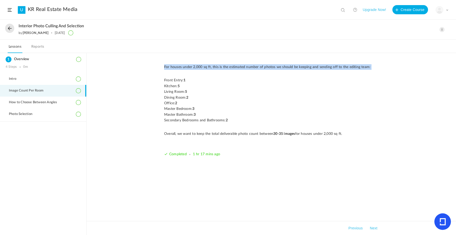
drag, startPoint x: 162, startPoint y: 67, endPoint x: 352, endPoint y: 72, distance: 189.9
click at [352, 72] on div "For houses under 2,000 sq ft, this is the estimated number of photos we should …" at bounding box center [271, 114] width 224 height 100
copy div "For houses under 2,000 sq ft, this is the estimated number of photos we should …"
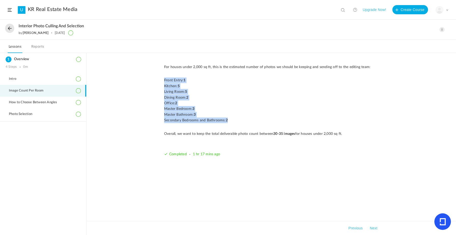
drag, startPoint x: 233, startPoint y: 120, endPoint x: 161, endPoint y: 82, distance: 81.2
click at [162, 82] on div "For houses under 2,000 sq ft, this is the estimated number of photos we should …" at bounding box center [271, 114] width 224 height 100
copy p "Front Entry: 1 Kitchen: 5 Living Room: 5 Dining Room: 2 Office: 2 Master Bedroo…"
drag, startPoint x: 344, startPoint y: 133, endPoint x: 165, endPoint y: 130, distance: 178.4
click at [165, 131] on p "Overall, we want to keep the total deliverable photo count between 30-35 images…" at bounding box center [271, 134] width 214 height 6
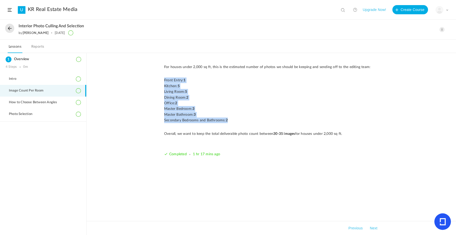
copy p "Overall, we want to keep the total deliverable photo count between 30-35 images…"
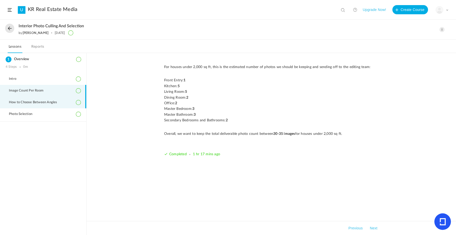
click at [38, 105] on li "How to Choose Between Angles" at bounding box center [43, 102] width 86 height 12
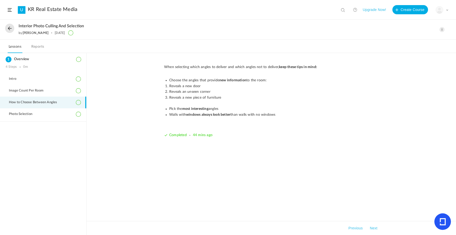
drag, startPoint x: 322, startPoint y: 67, endPoint x: 160, endPoint y: 68, distance: 161.4
click at [160, 68] on div "When selecting which angles to deliver and which angles not to deliver, keep th…" at bounding box center [271, 104] width 224 height 81
copy p "When selecting which angles to deliver and which angles not to deliver, keep th…"
click at [46, 115] on li "Photo Selection" at bounding box center [43, 114] width 86 height 12
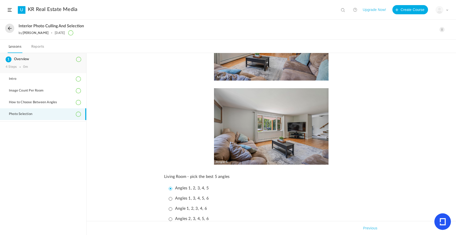
scroll to position [812, 0]
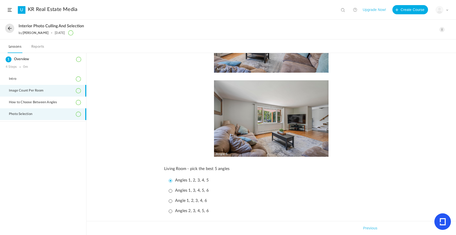
click at [52, 89] on li "Image Count Per Room" at bounding box center [43, 91] width 86 height 12
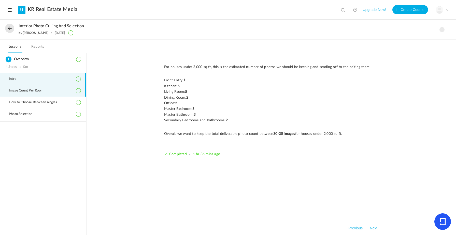
drag, startPoint x: 33, startPoint y: 82, endPoint x: 30, endPoint y: 82, distance: 2.6
click at [33, 82] on li "Intro" at bounding box center [43, 79] width 86 height 12
